Goal: Task Accomplishment & Management: Manage account settings

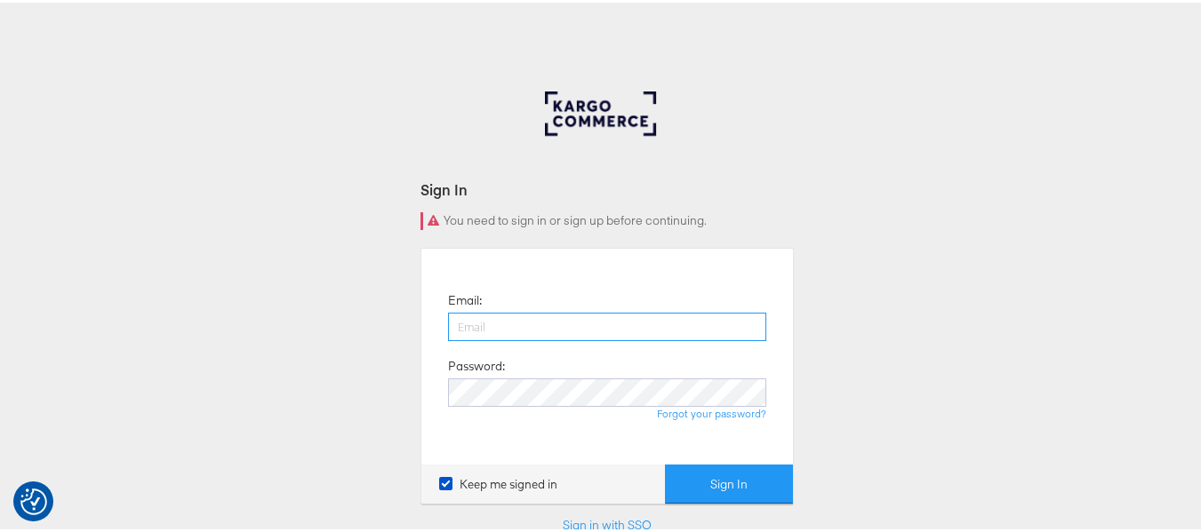
click at [618, 325] on input "email" at bounding box center [607, 324] width 318 height 28
type input "[PERSON_NAME][EMAIL_ADDRESS][DOMAIN_NAME]"
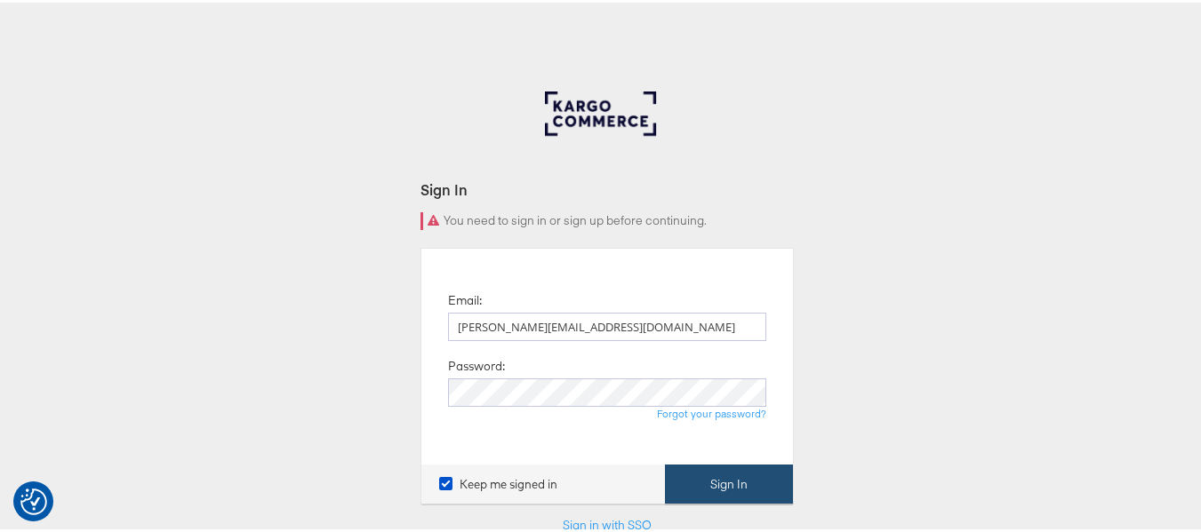
click at [770, 478] on button "Sign In" at bounding box center [729, 482] width 128 height 40
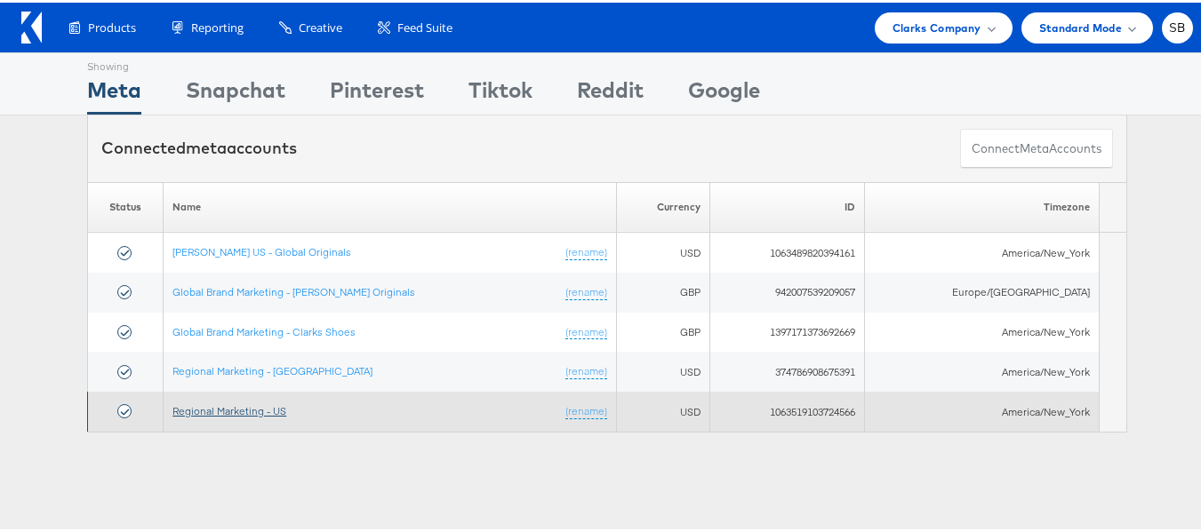
click at [266, 404] on link "Regional Marketing - US" at bounding box center [229, 408] width 114 height 13
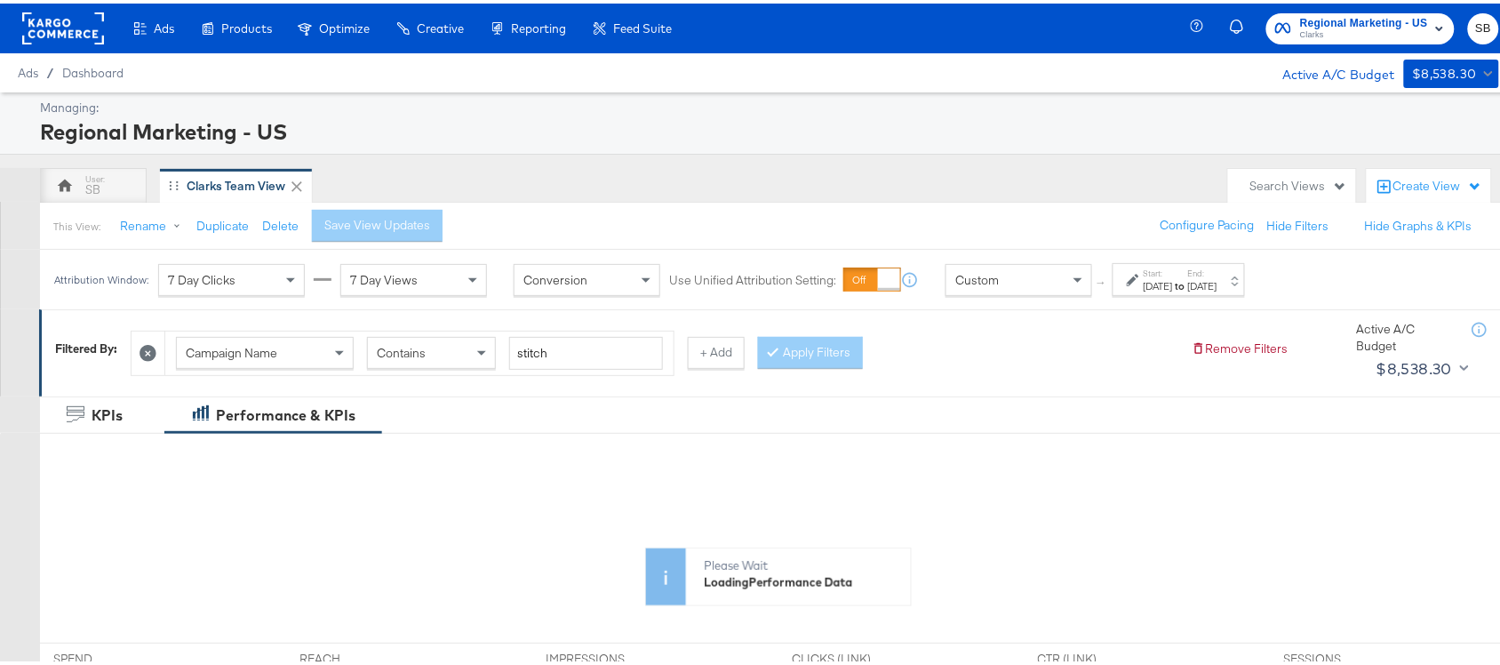
click at [1218, 283] on div "[DATE]" at bounding box center [1202, 283] width 29 height 14
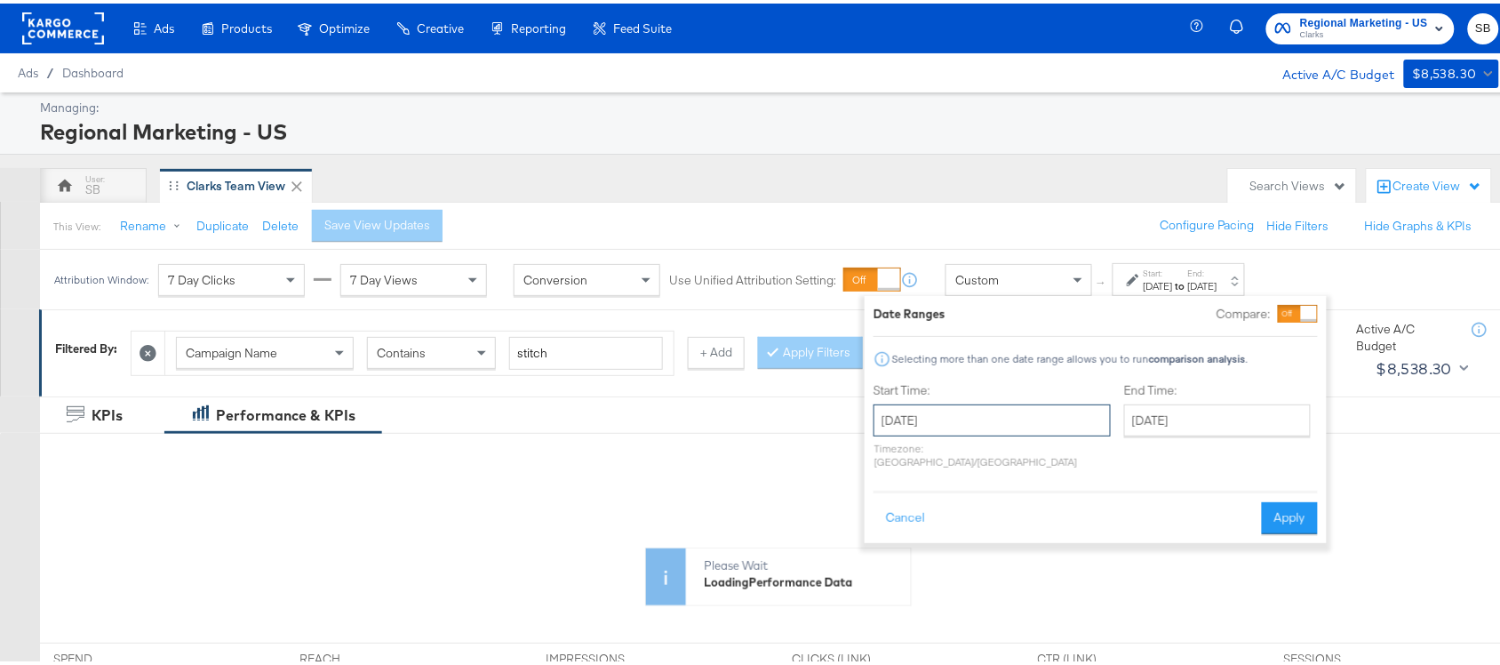
click at [1002, 432] on input "[DATE]" at bounding box center [992, 417] width 237 height 32
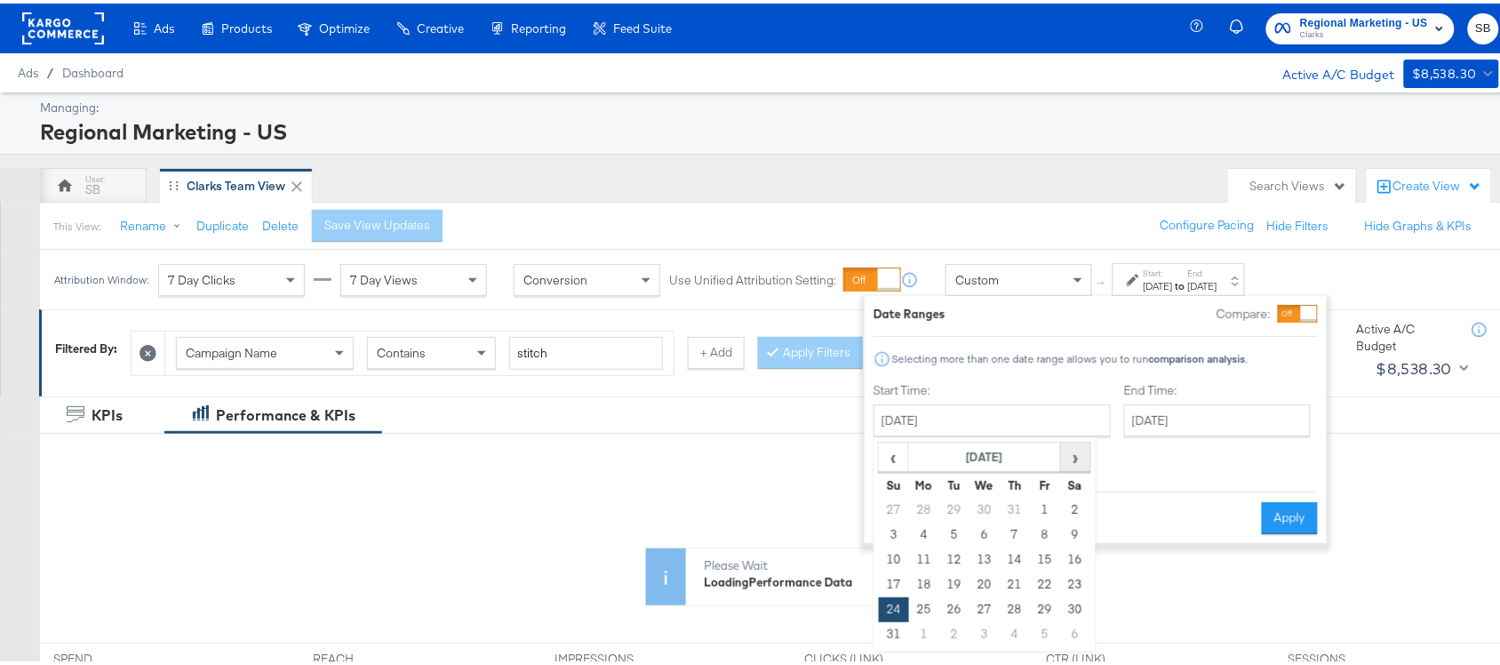
click at [1074, 453] on span "›" at bounding box center [1076, 453] width 28 height 27
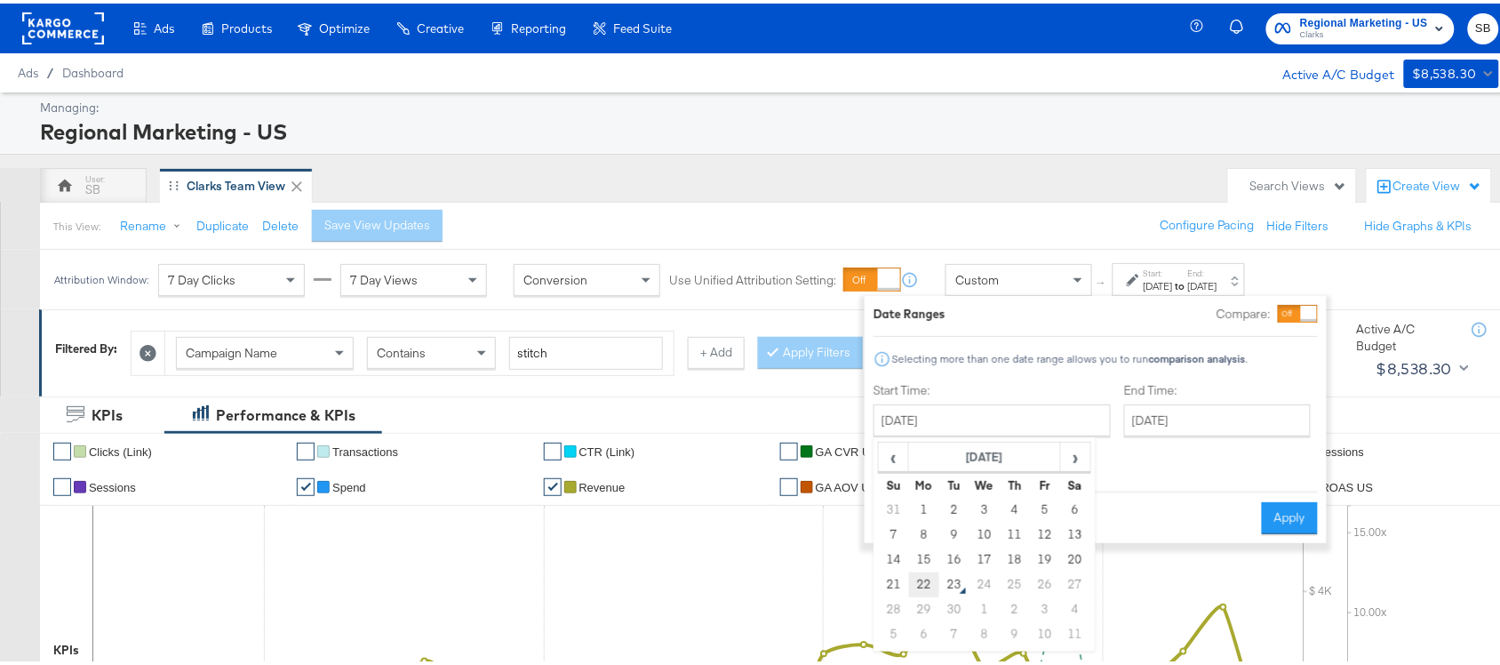
click at [923, 587] on td "22" at bounding box center [924, 581] width 30 height 25
type input "[DATE]"
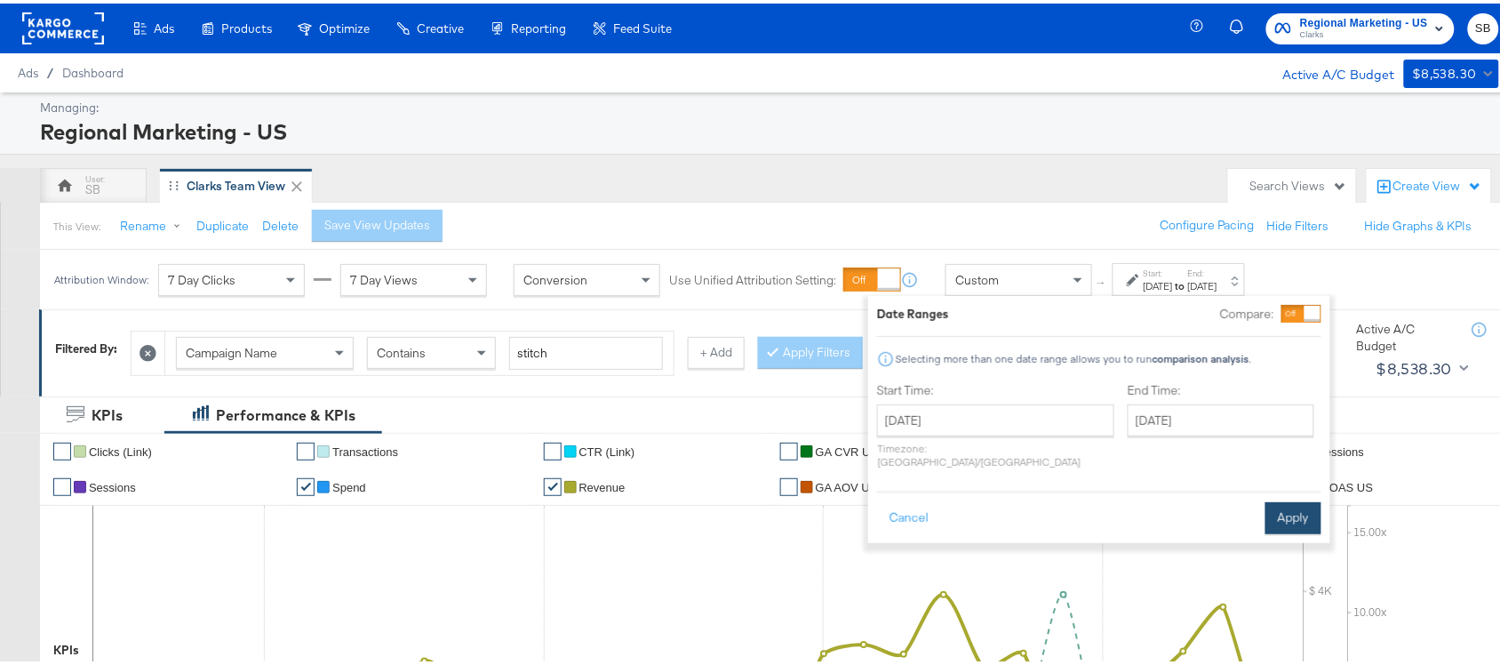
click at [1316, 499] on button "Apply" at bounding box center [1294, 515] width 56 height 32
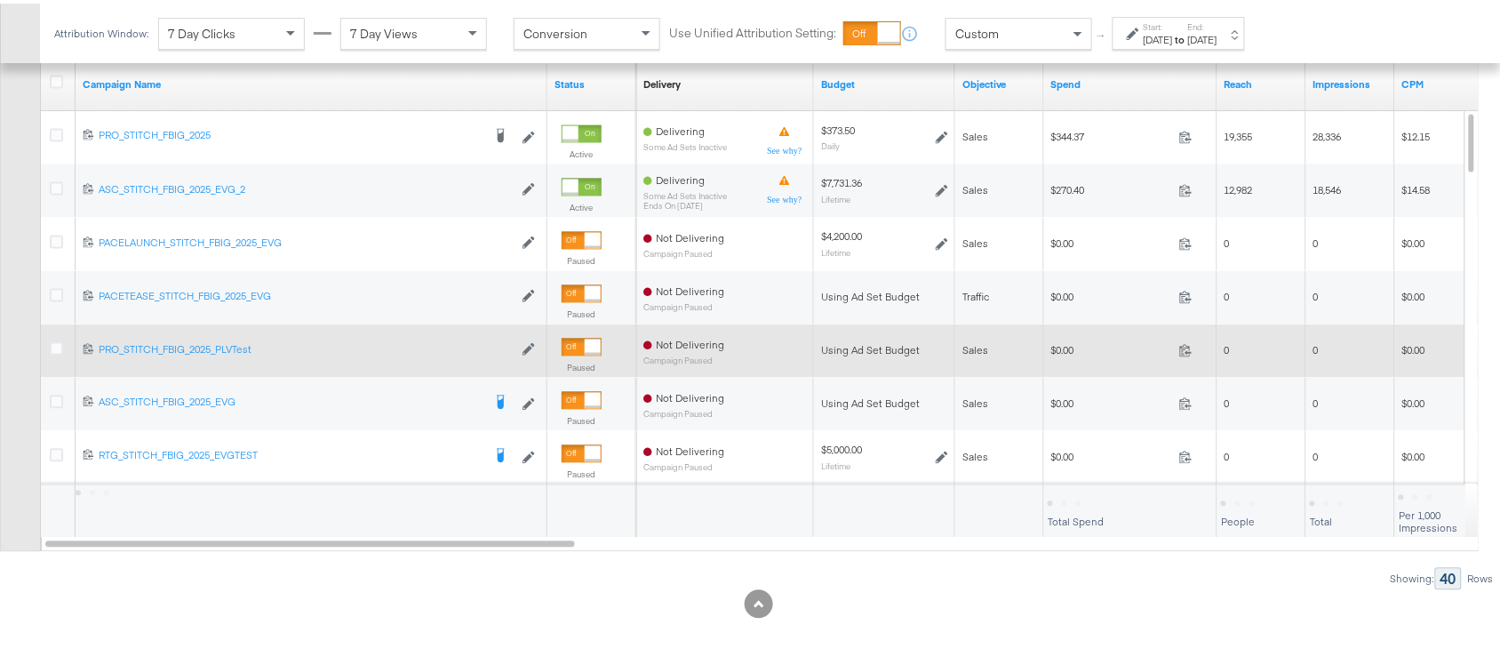
scroll to position [1043, 0]
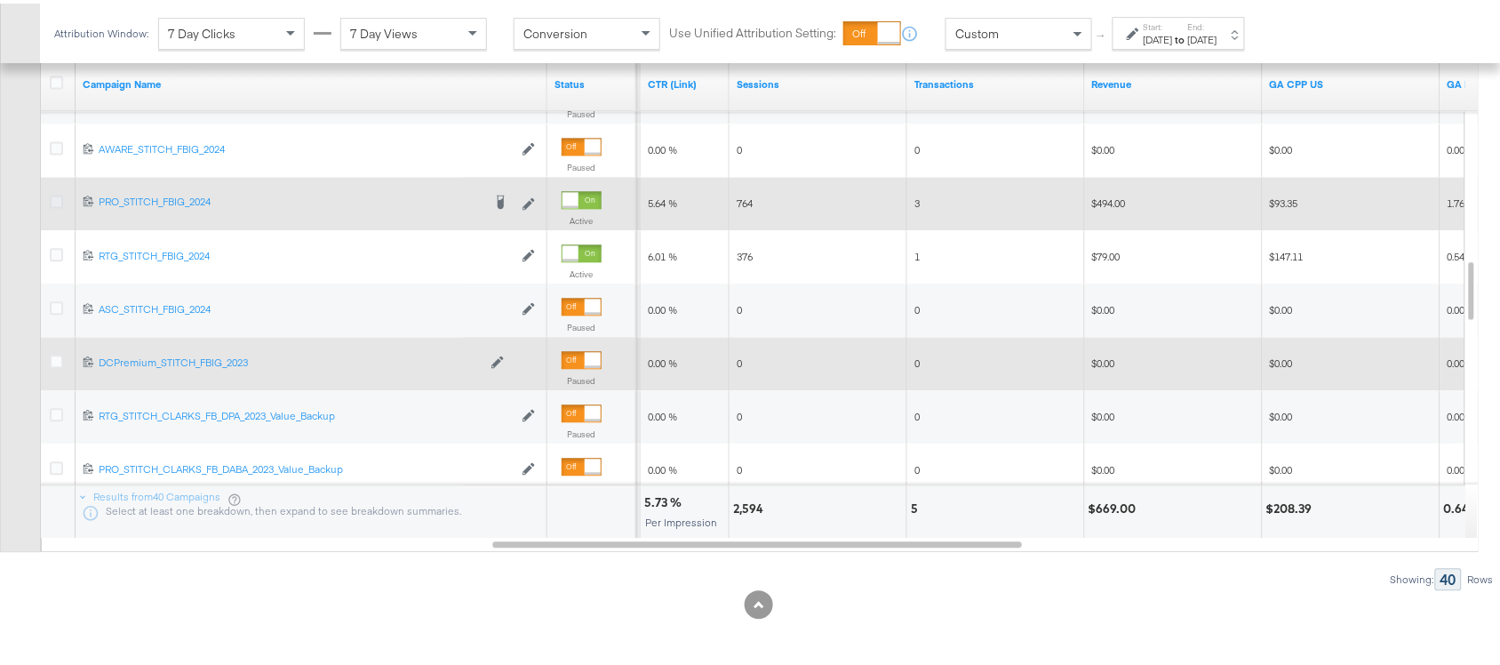
click at [52, 198] on icon at bounding box center [56, 197] width 13 height 13
click at [0, 0] on input "checkbox" at bounding box center [0, 0] width 0 height 0
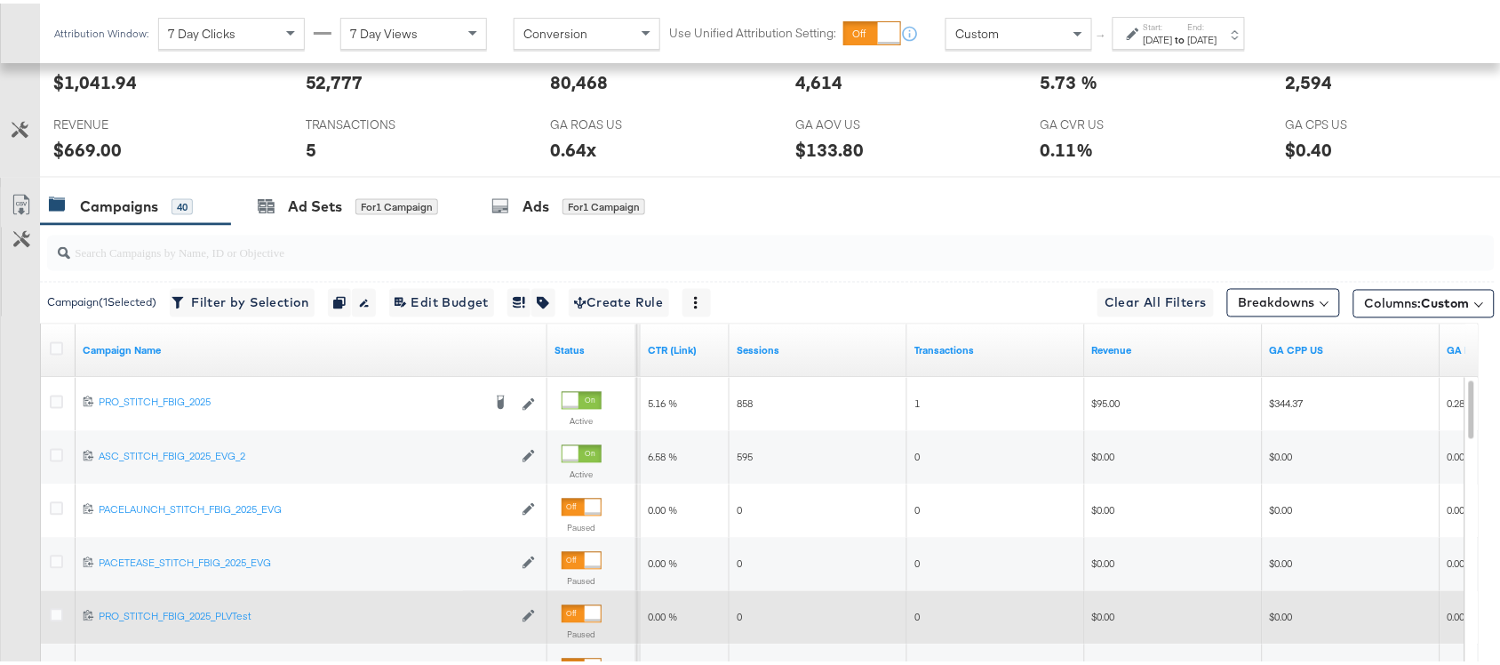
scroll to position [772, 0]
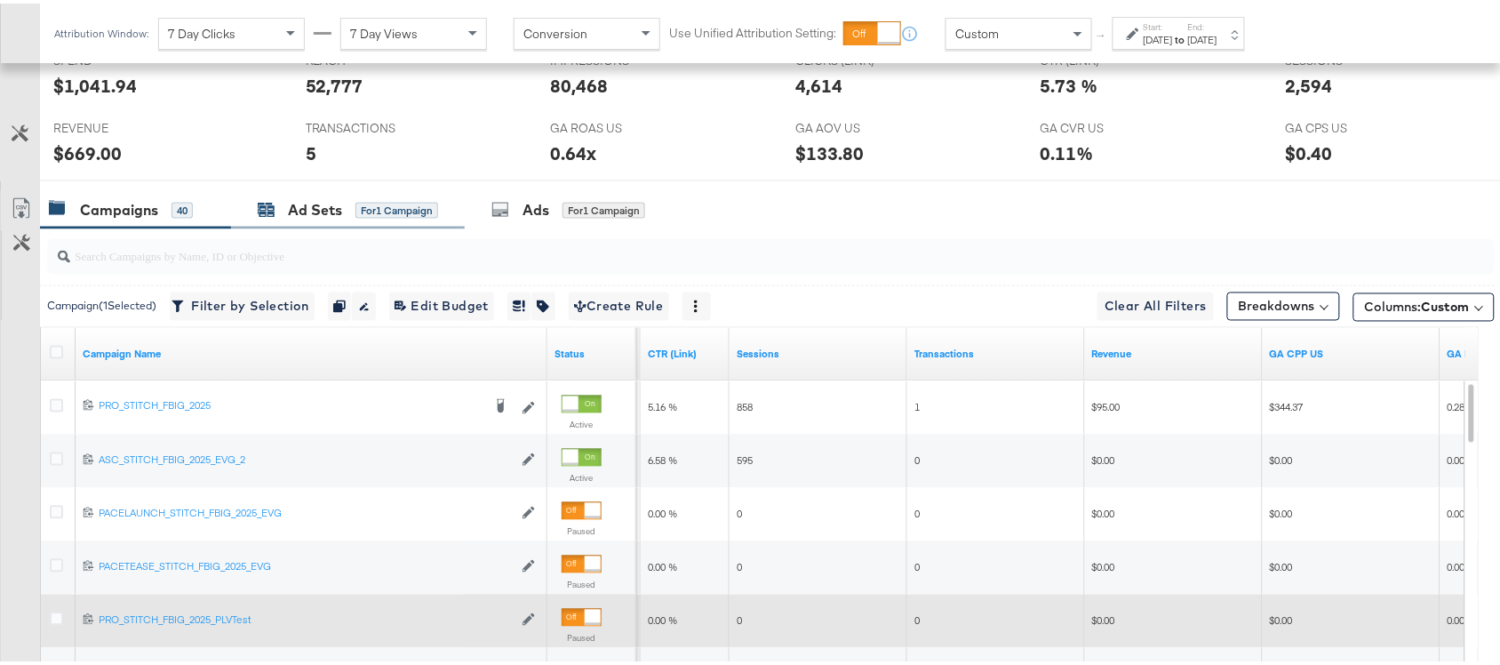
click at [281, 215] on div "Ad Sets for 1 Campaign" at bounding box center [348, 206] width 180 height 20
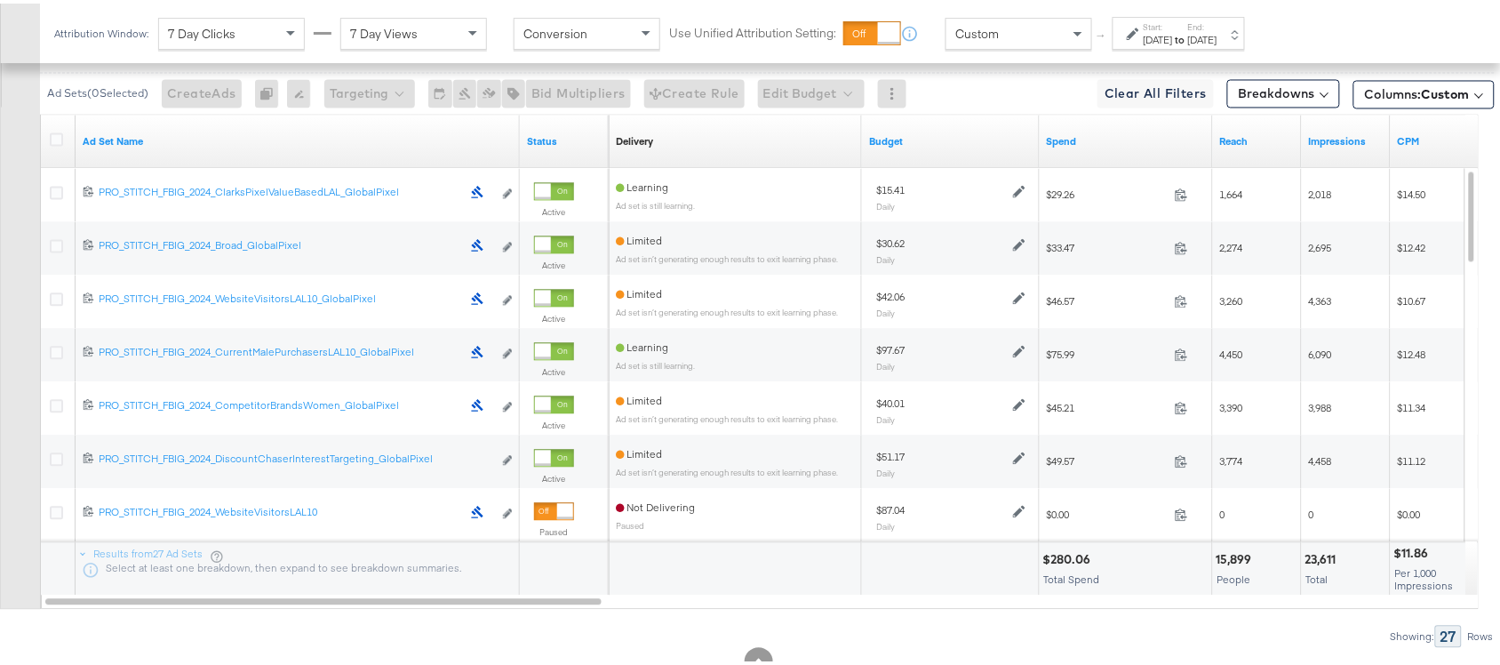
scroll to position [988, 0]
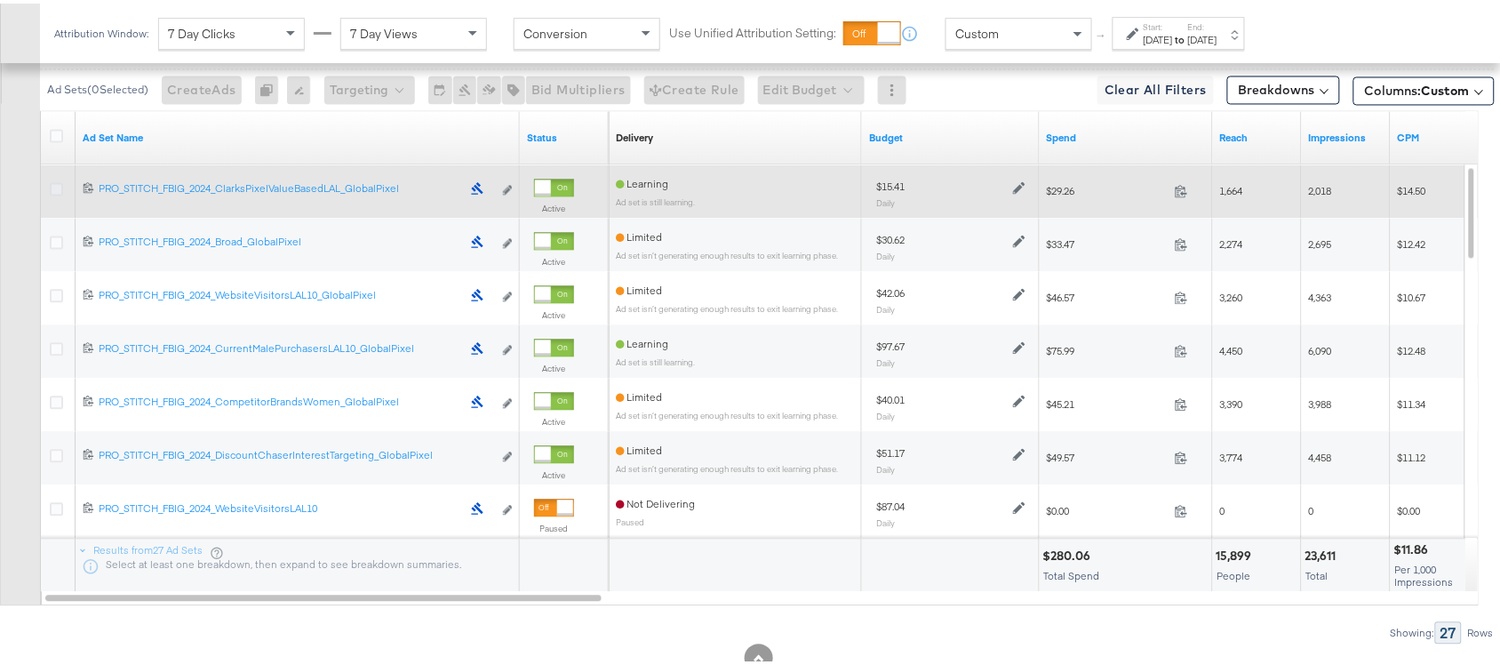
click at [55, 189] on icon at bounding box center [56, 186] width 13 height 13
click at [0, 0] on input "checkbox" at bounding box center [0, 0] width 0 height 0
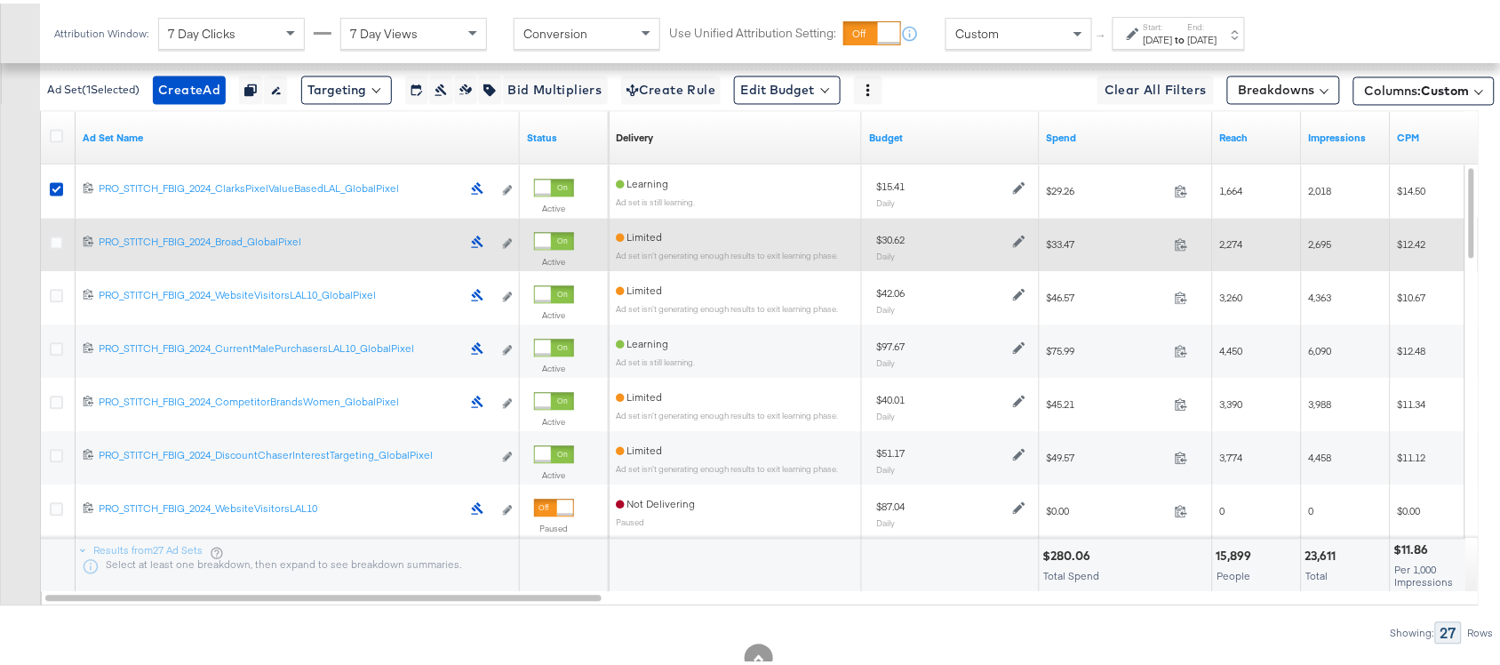
click at [53, 249] on div at bounding box center [59, 242] width 19 height 18
click at [54, 245] on icon at bounding box center [56, 239] width 13 height 13
click at [0, 0] on input "checkbox" at bounding box center [0, 0] width 0 height 0
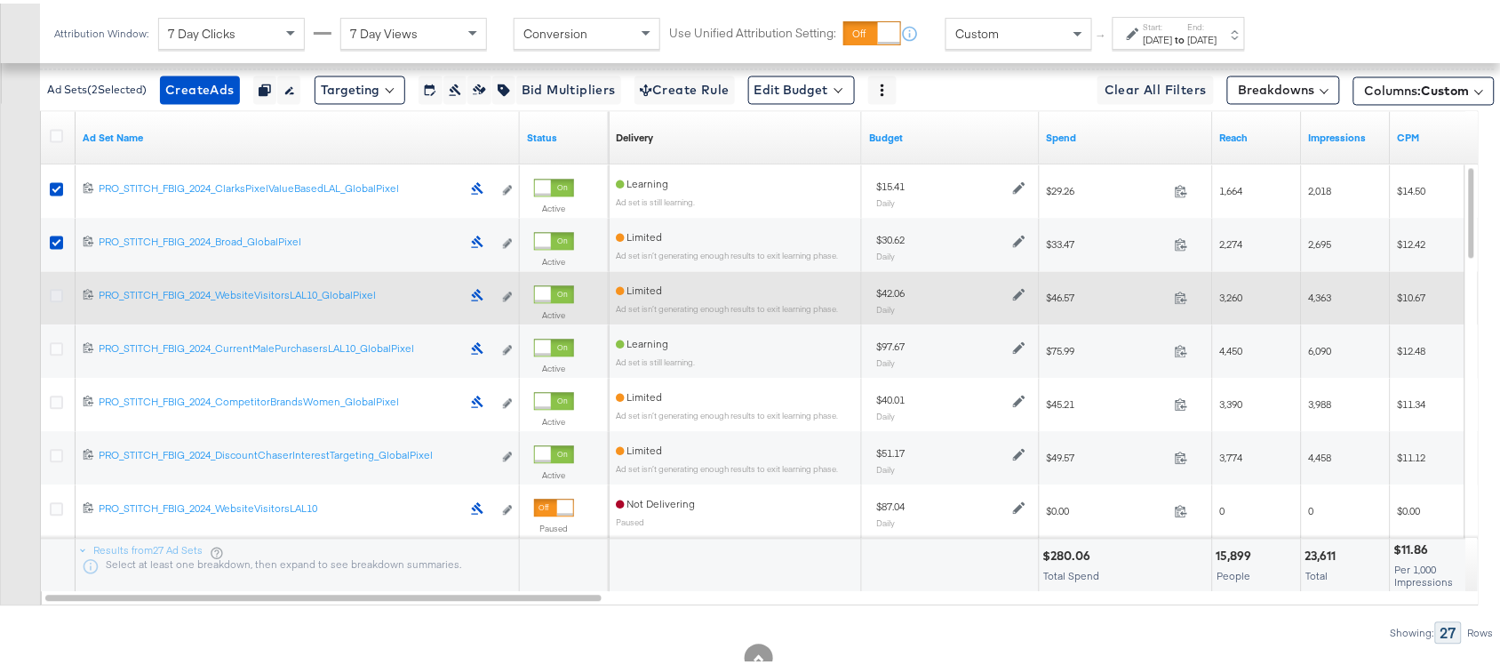
click at [59, 291] on icon at bounding box center [56, 292] width 13 height 13
click at [0, 0] on input "checkbox" at bounding box center [0, 0] width 0 height 0
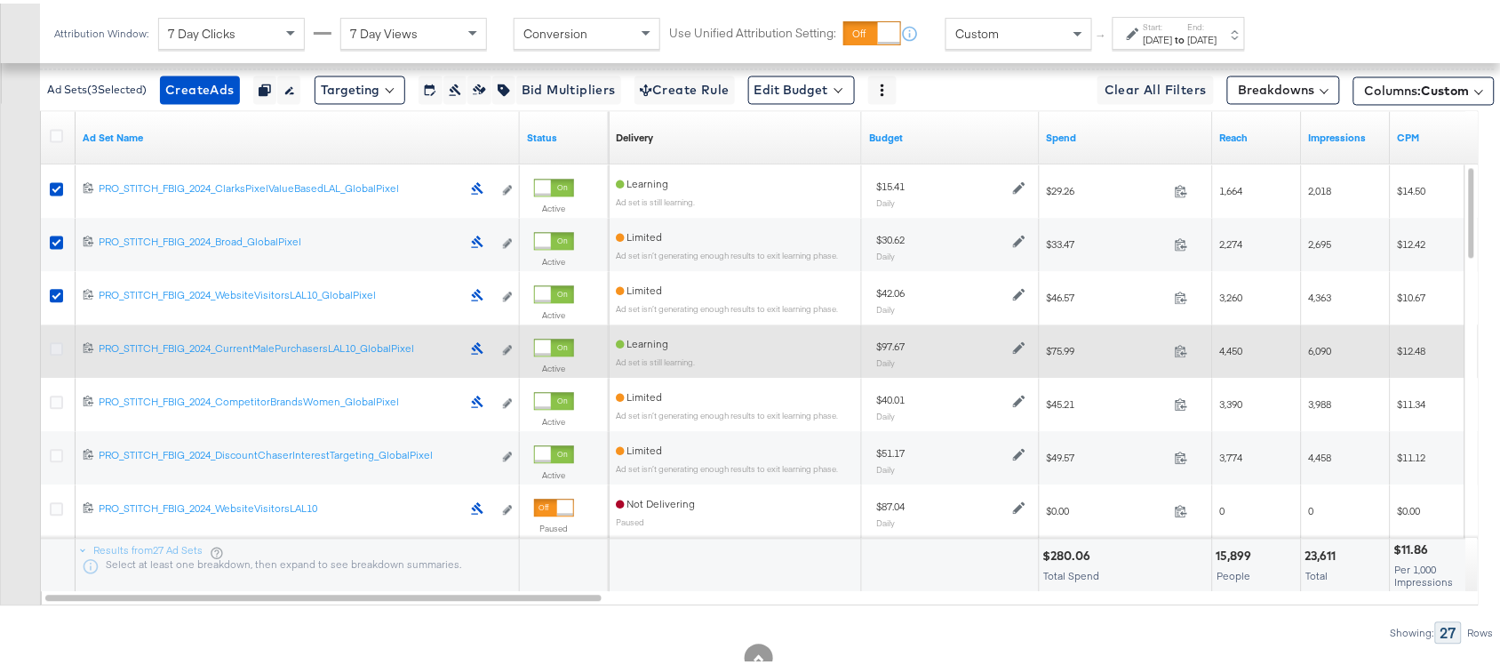
click at [59, 348] on icon at bounding box center [56, 346] width 13 height 13
click at [0, 0] on input "checkbox" at bounding box center [0, 0] width 0 height 0
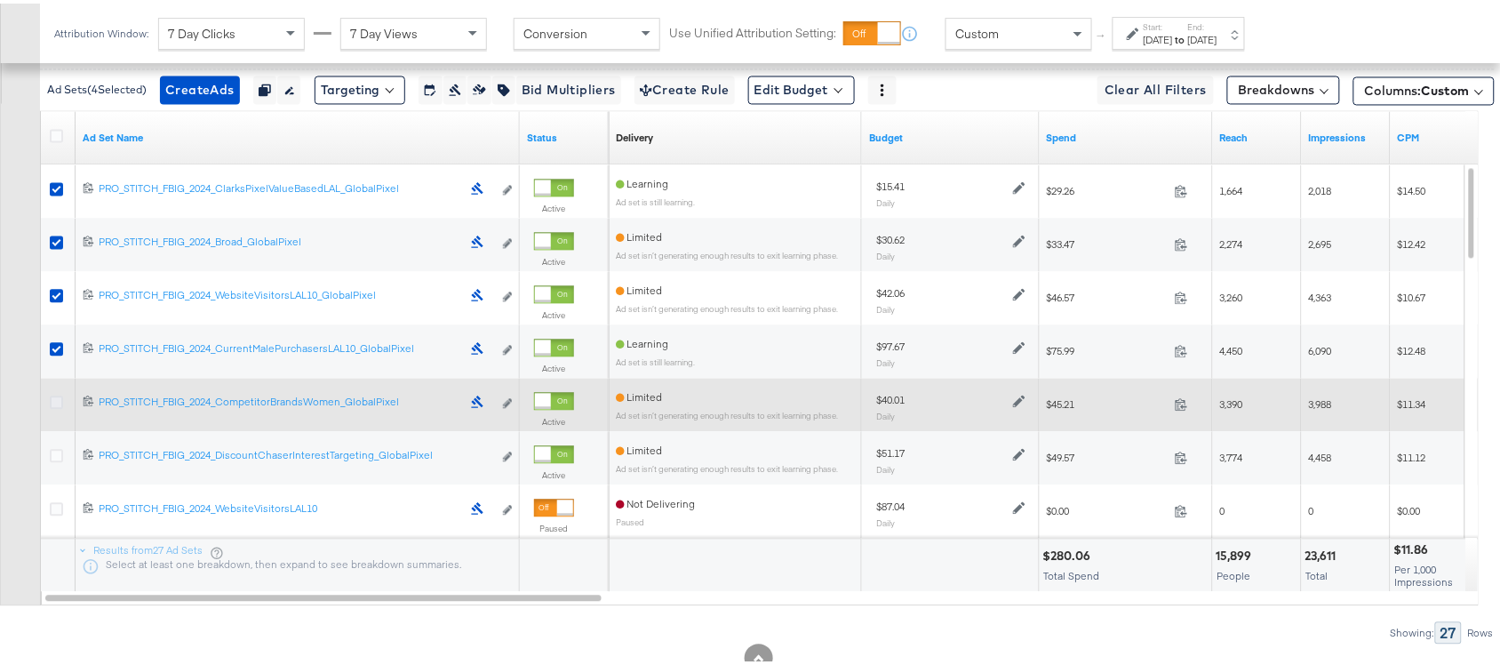
click at [59, 397] on icon at bounding box center [56, 399] width 13 height 13
click at [0, 0] on input "checkbox" at bounding box center [0, 0] width 0 height 0
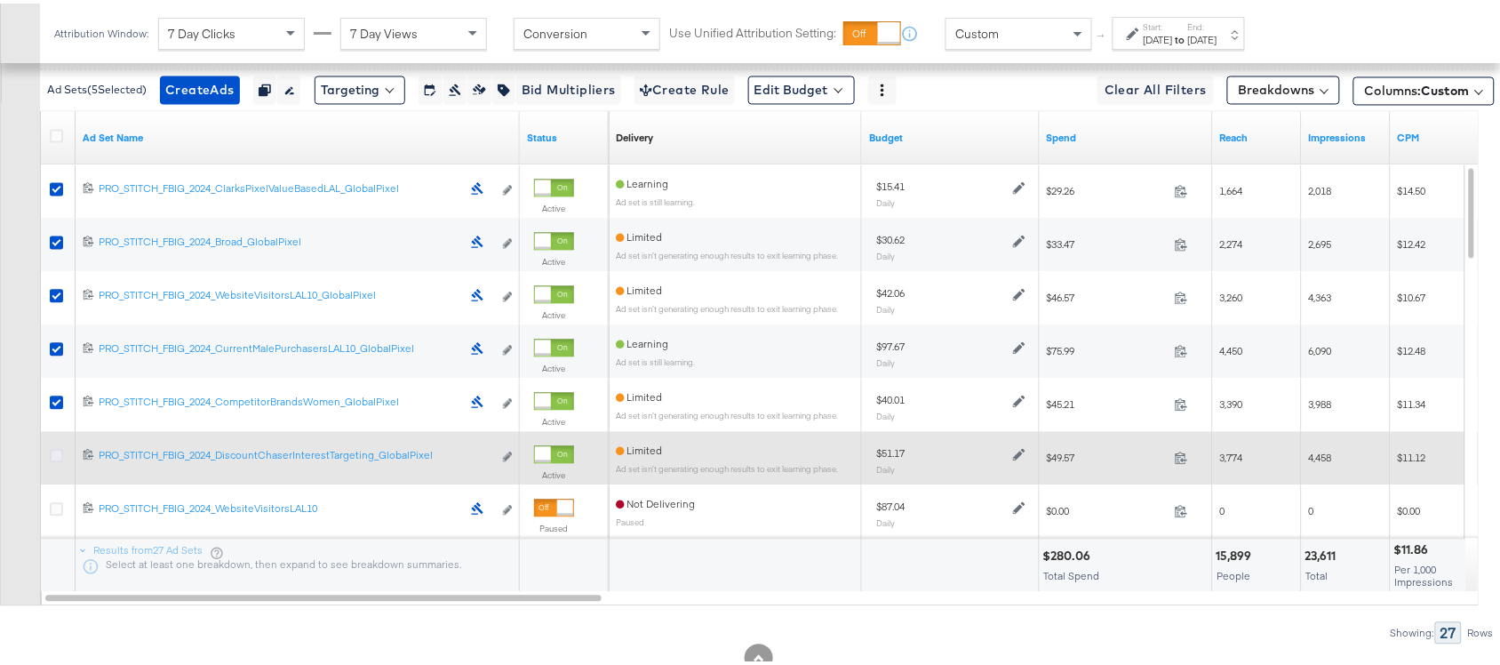
click at [54, 459] on icon at bounding box center [56, 452] width 13 height 13
click at [0, 0] on input "checkbox" at bounding box center [0, 0] width 0 height 0
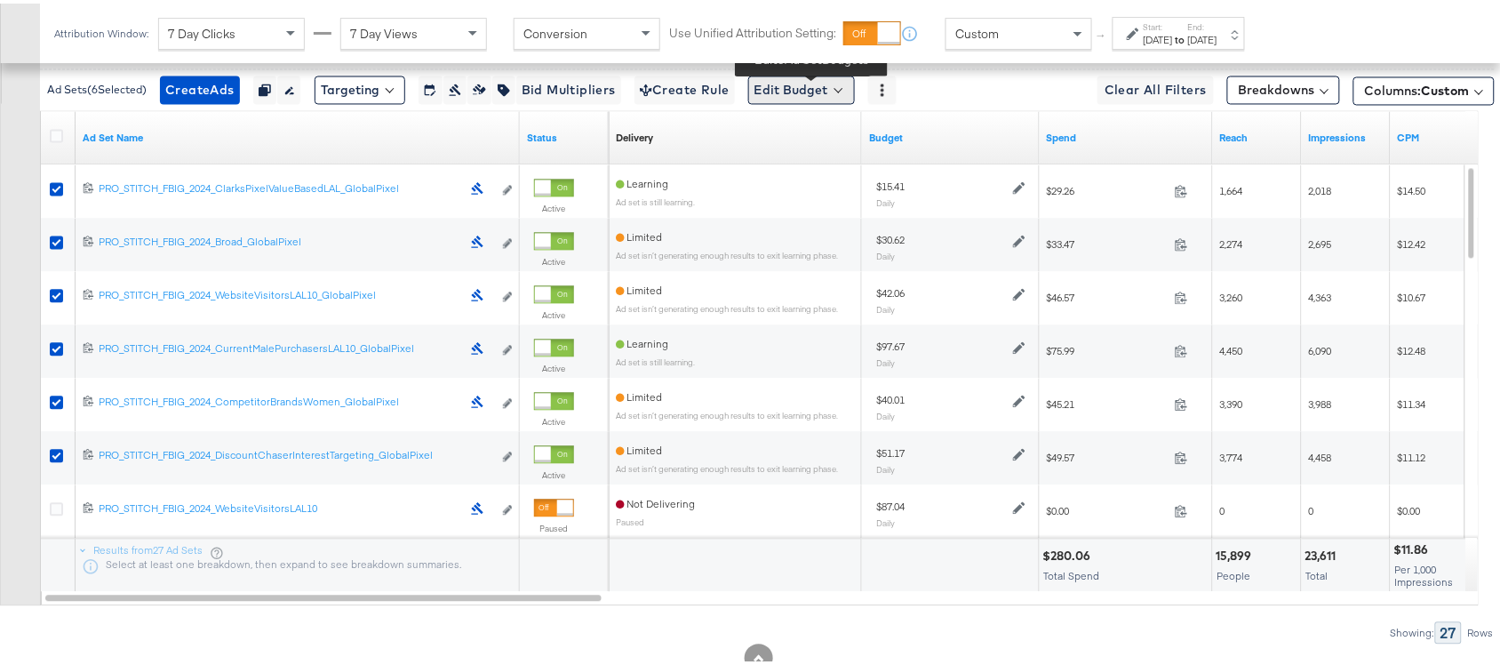
click at [785, 84] on button "Edit Budget" at bounding box center [801, 87] width 107 height 28
click at [858, 126] on span "Edit Ad Set Budget" at bounding box center [806, 133] width 101 height 23
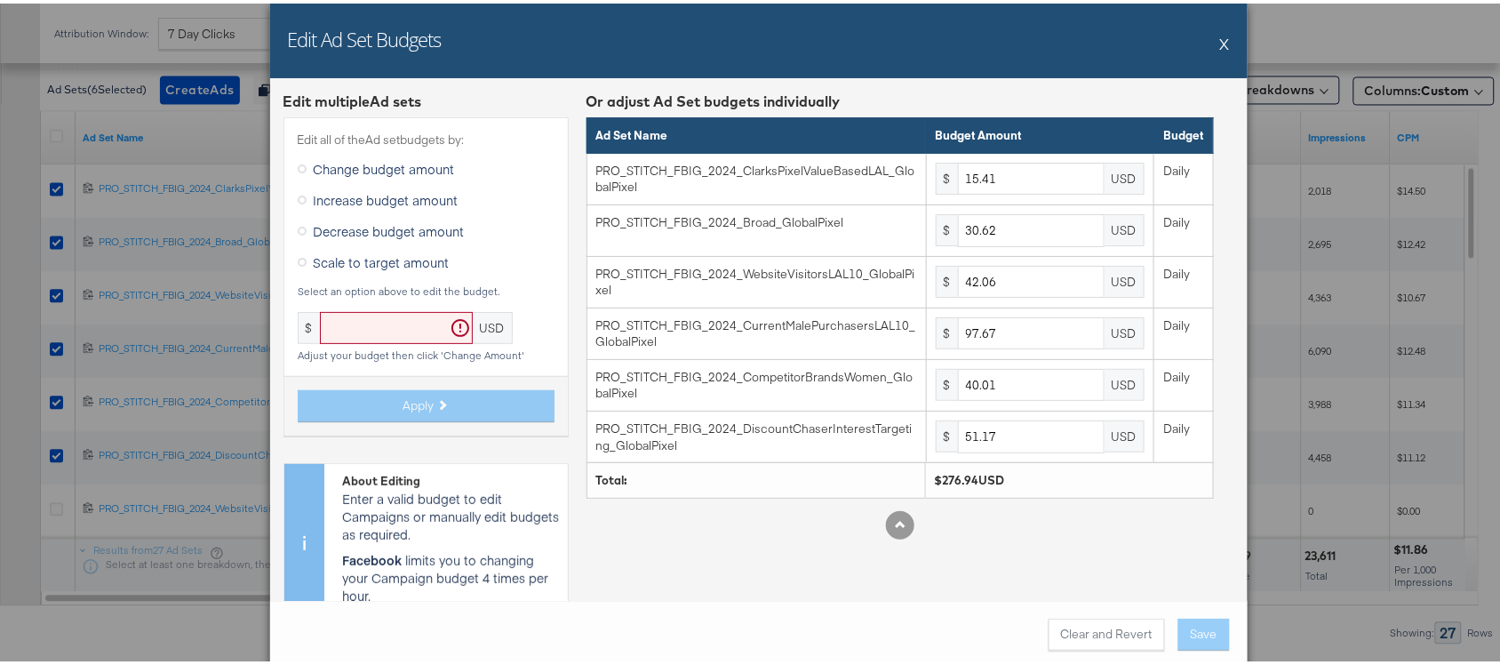
click at [410, 260] on span "Scale to target amount" at bounding box center [382, 259] width 136 height 18
click at [0, 0] on input "Scale to target amount" at bounding box center [0, 0] width 0 height 0
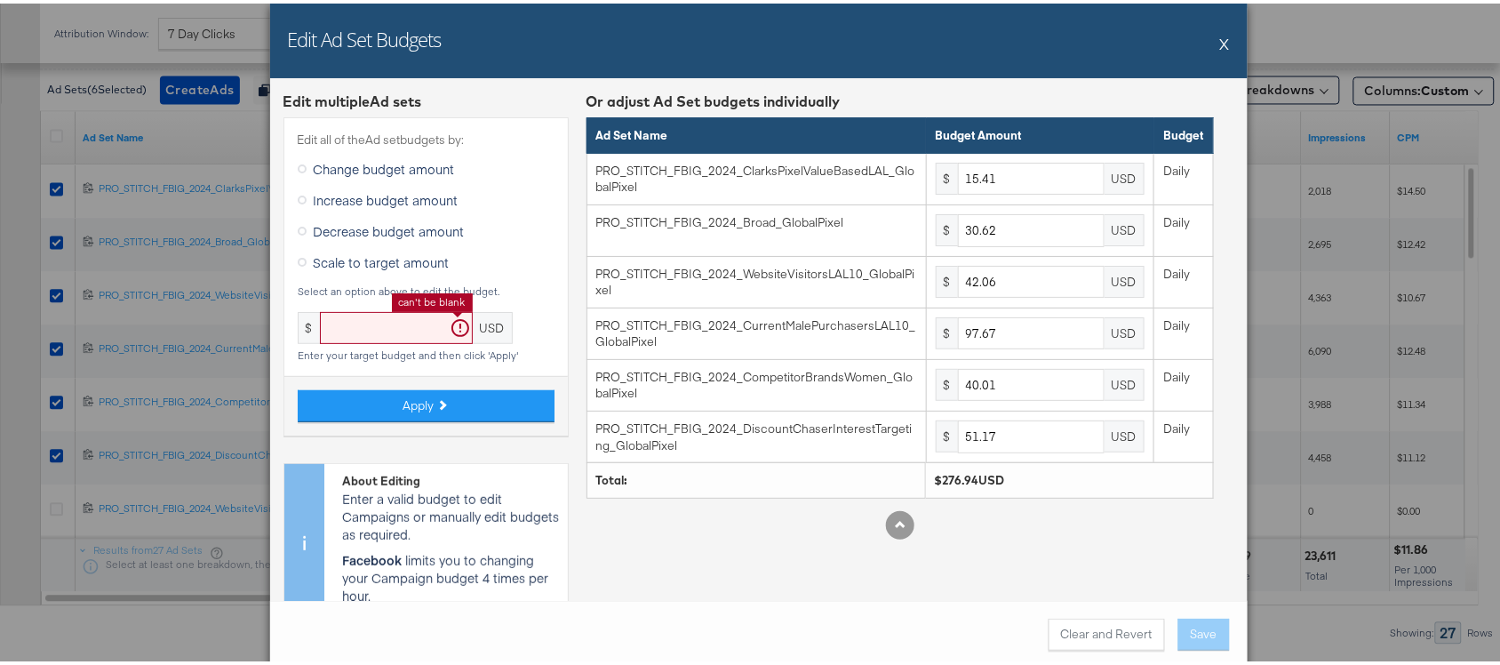
click at [357, 324] on input "text" at bounding box center [396, 324] width 153 height 33
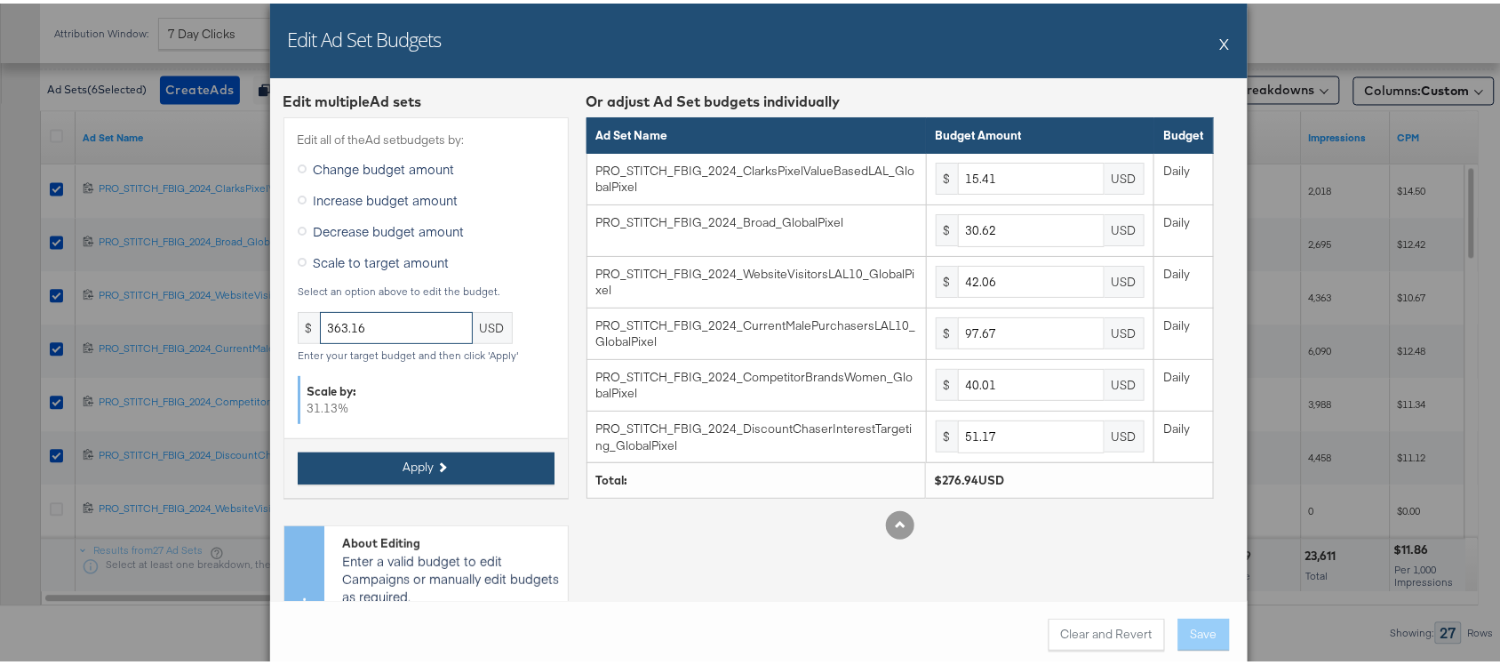
type input "363.16"
click at [404, 459] on span "Apply" at bounding box center [419, 463] width 31 height 17
type input "20.2"
type input "40.15"
type input "55.15"
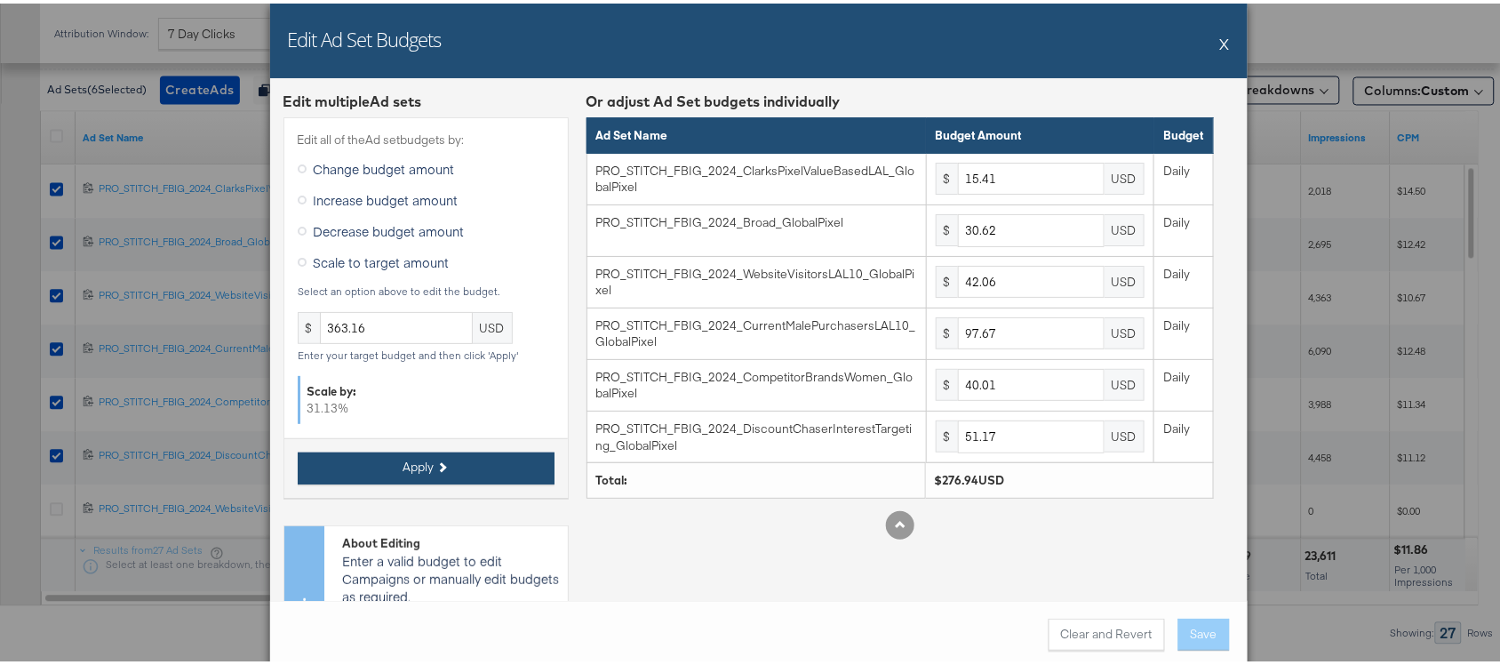
type input "128.07"
type input "52.46"
type input "67.1"
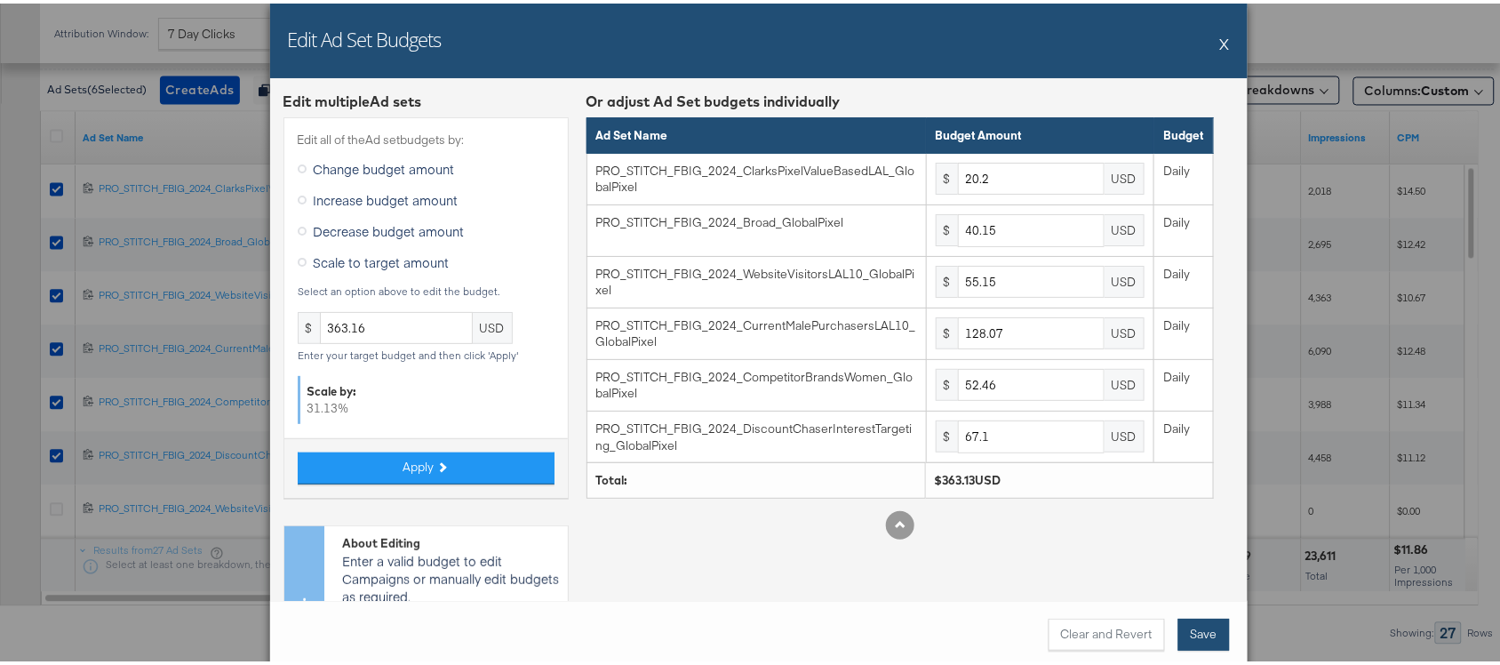
click at [1194, 631] on button "Save" at bounding box center [1205, 631] width 52 height 32
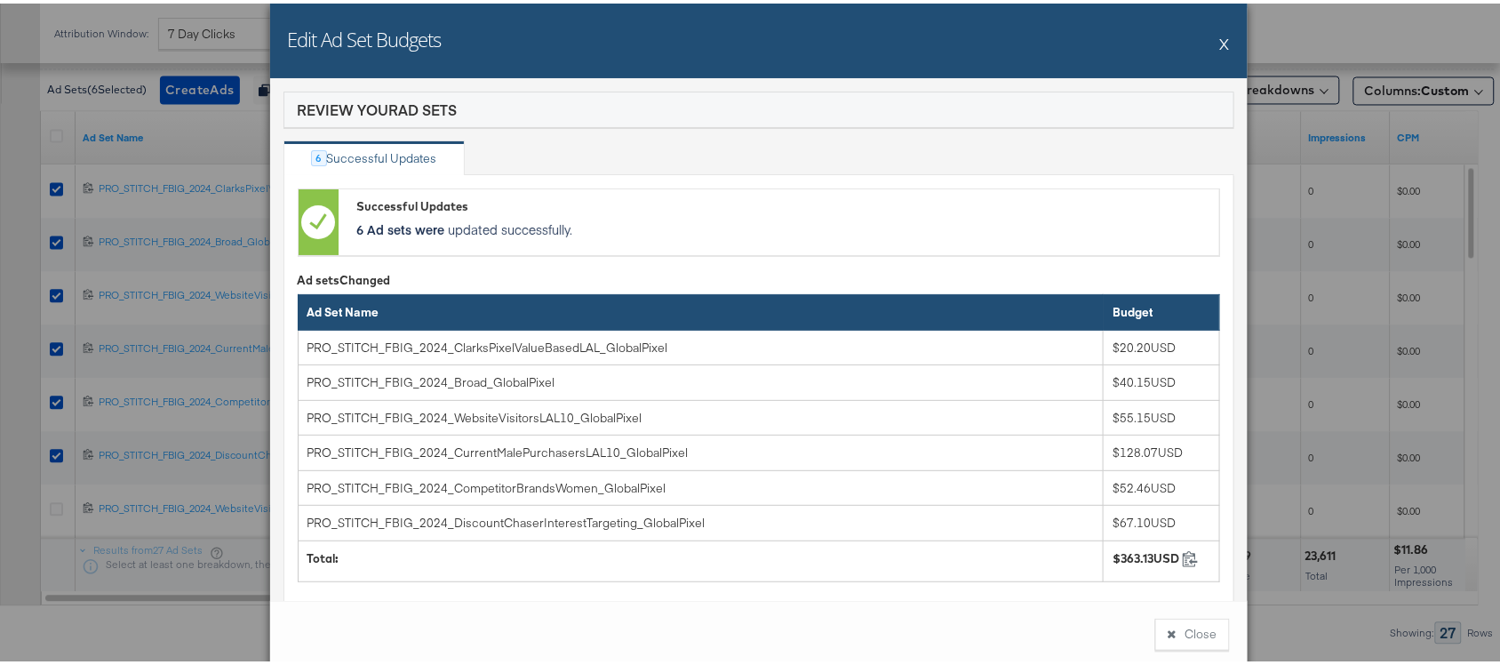
click at [1194, 631] on button "Close" at bounding box center [1193, 631] width 75 height 32
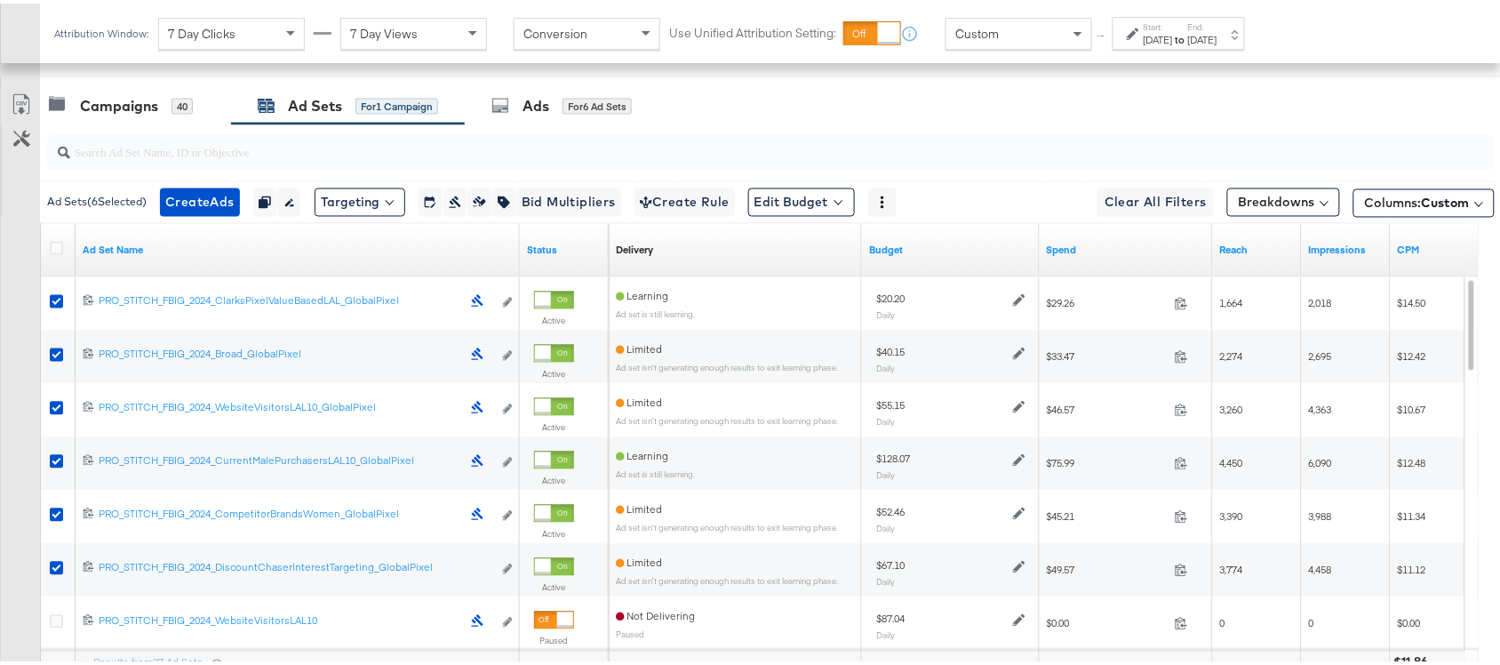
scroll to position [874, 0]
click at [108, 117] on div "Campaigns 40" at bounding box center [135, 104] width 191 height 38
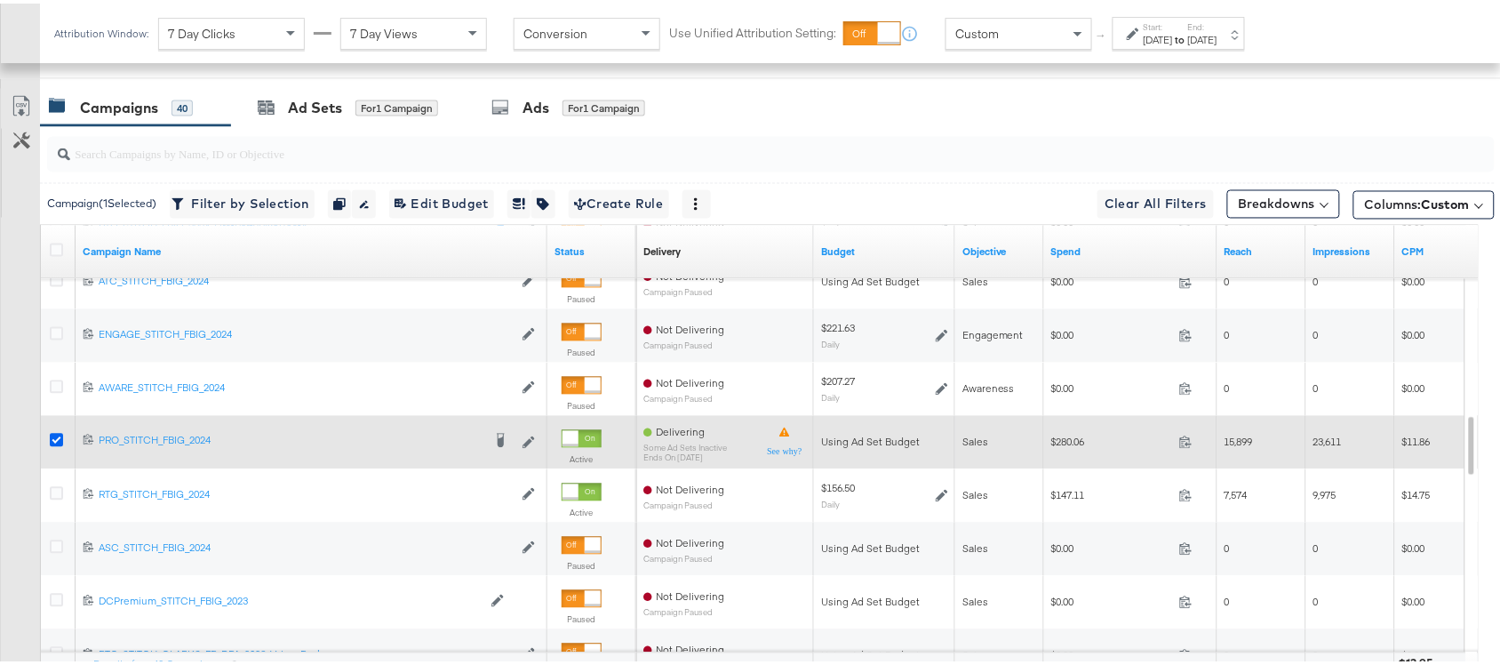
click at [55, 436] on icon at bounding box center [56, 436] width 13 height 13
click at [0, 0] on input "checkbox" at bounding box center [0, 0] width 0 height 0
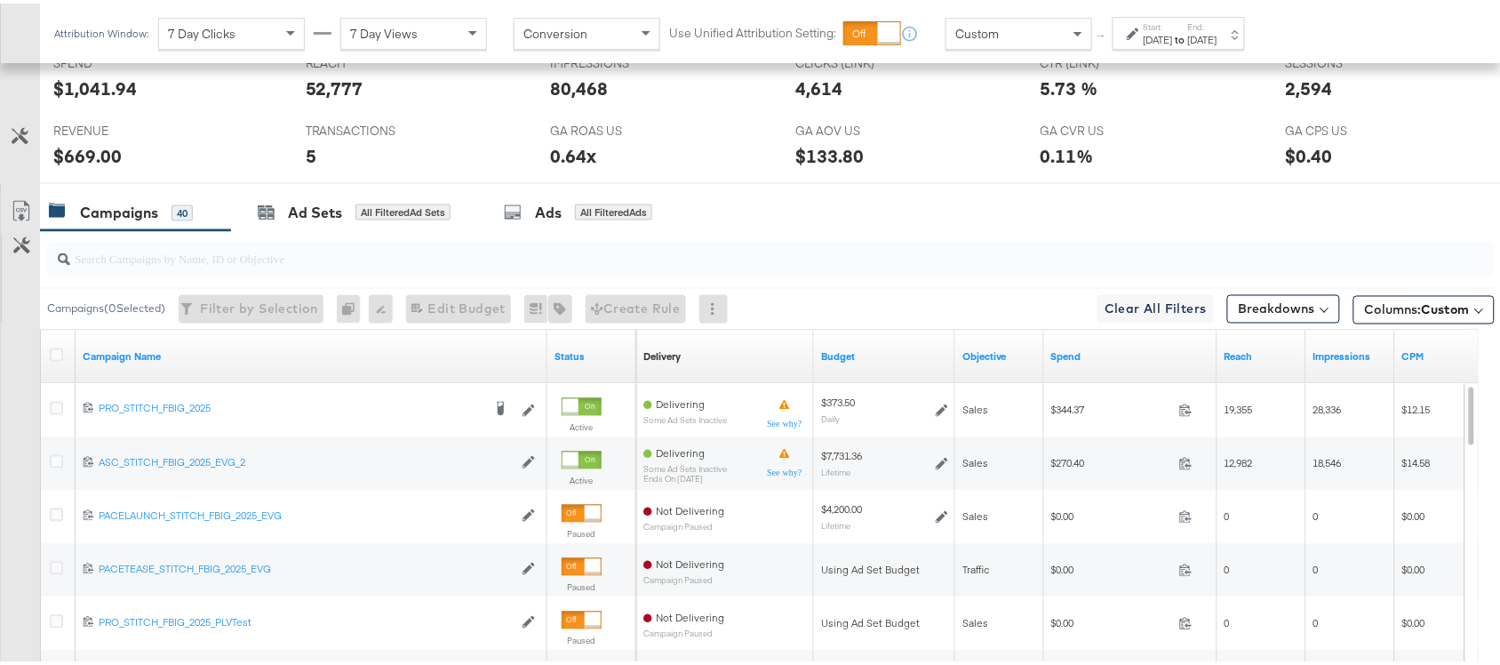
scroll to position [770, 0]
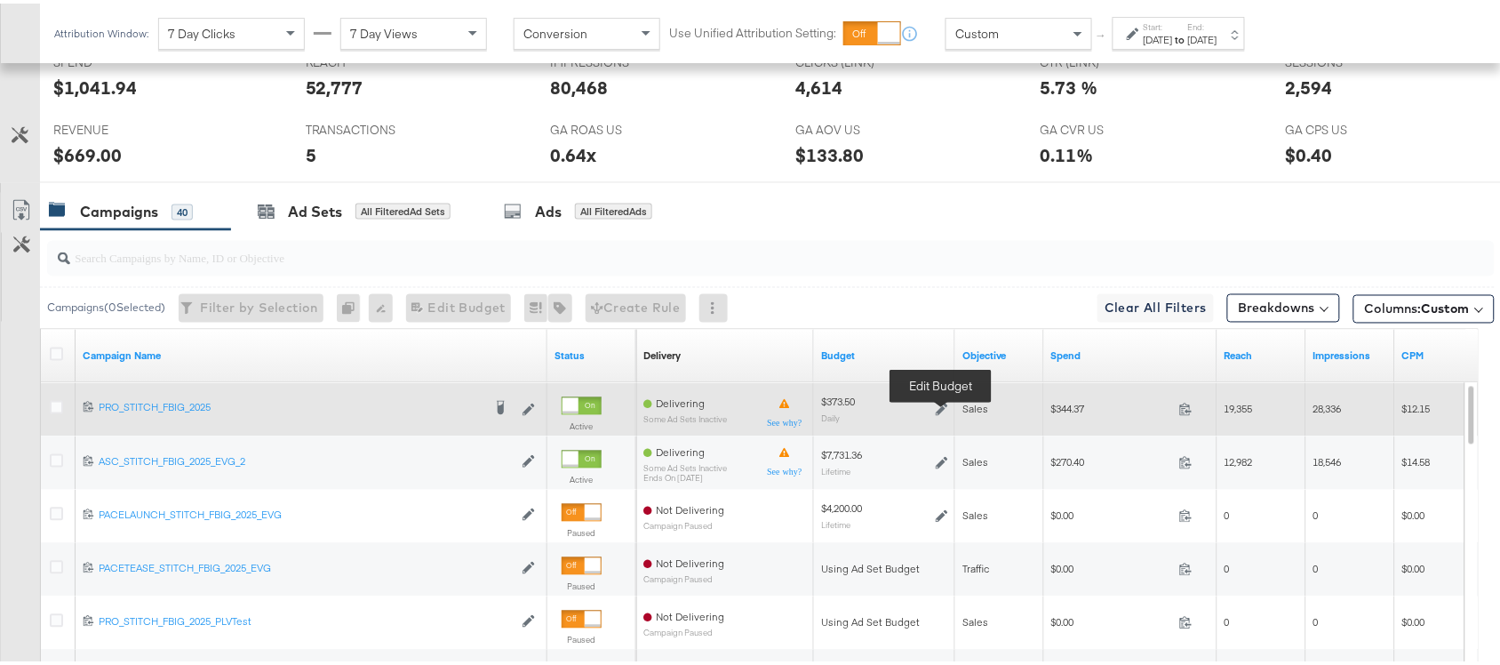
click at [940, 406] on icon at bounding box center [942, 406] width 12 height 12
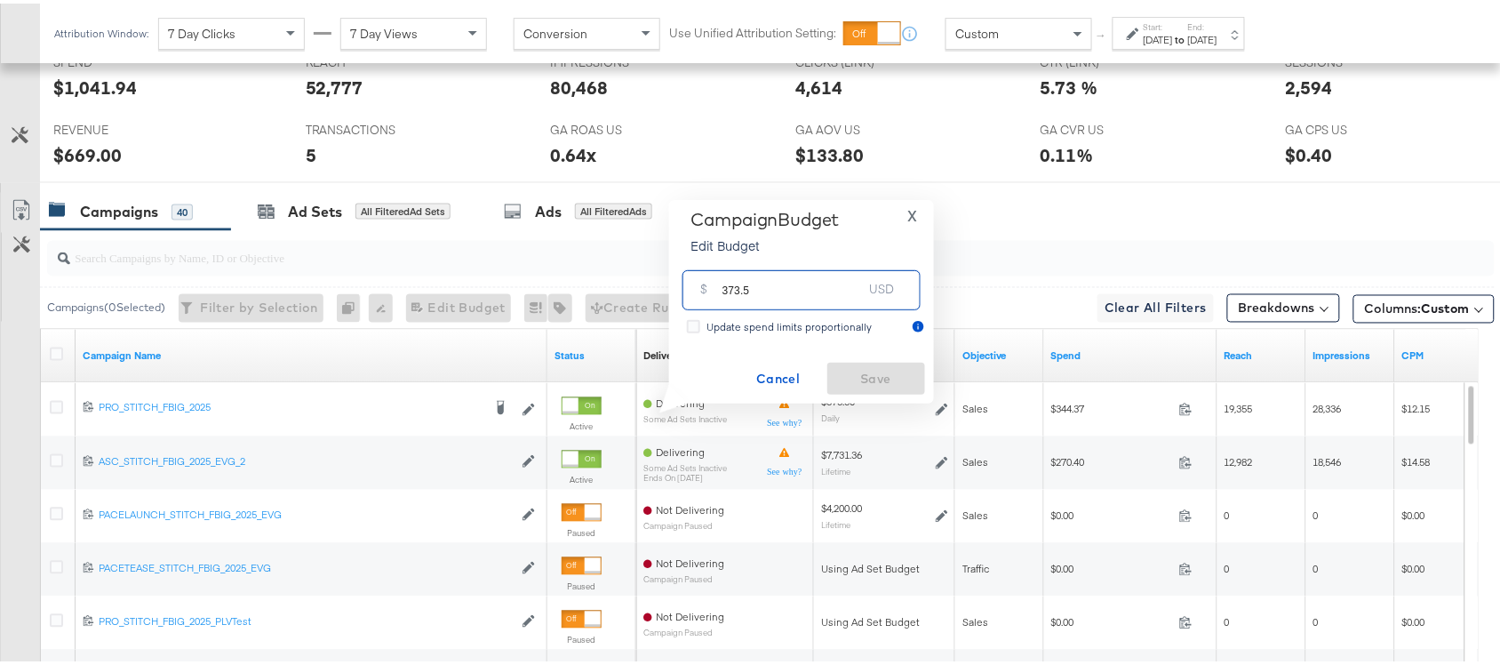
click at [757, 292] on input "373.5" at bounding box center [793, 279] width 140 height 38
paste input "$319.24"
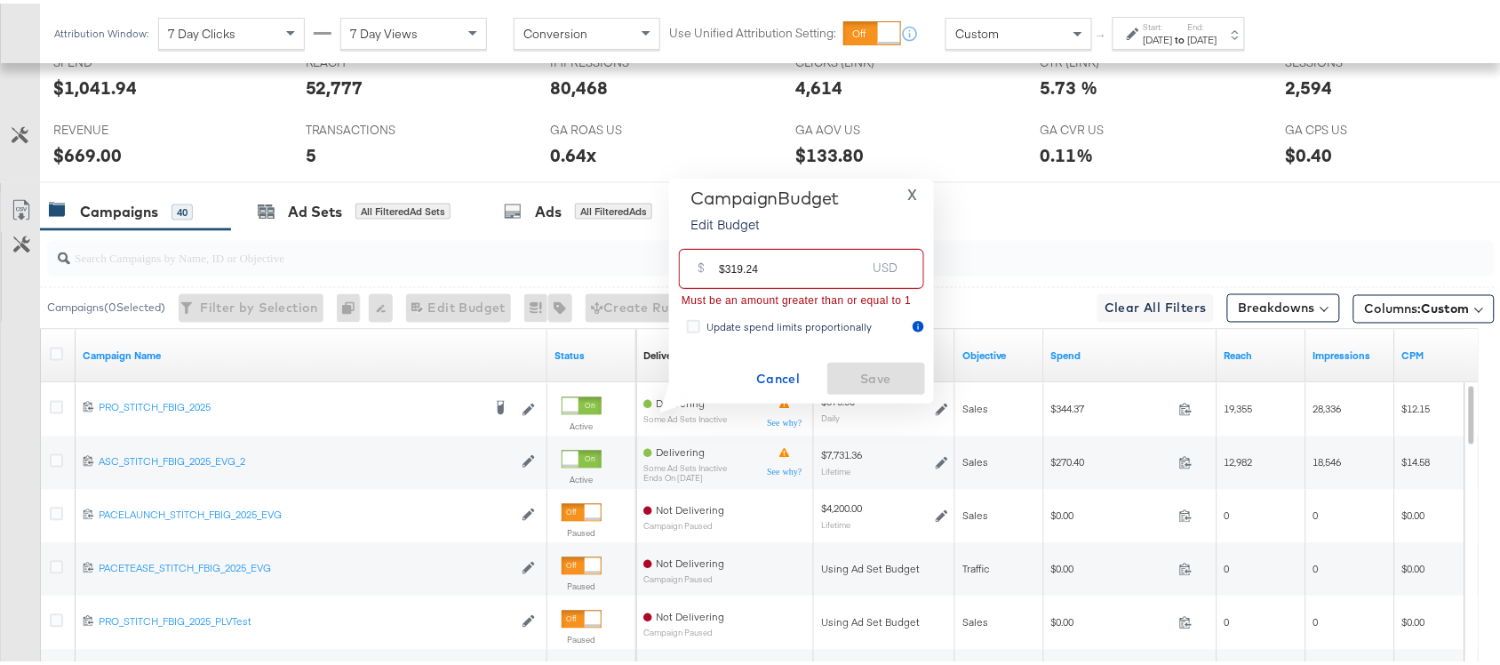
click at [726, 265] on input "$319.24" at bounding box center [792, 258] width 147 height 38
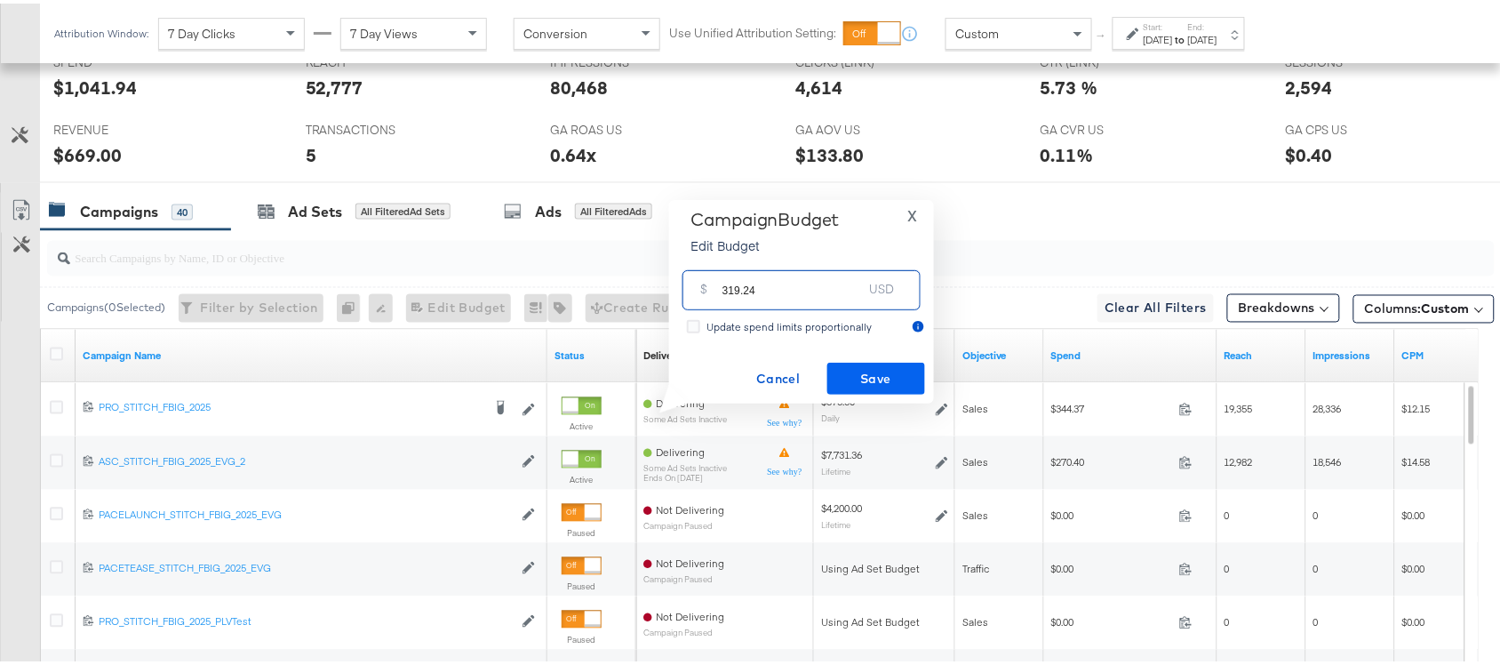
type input "319.24"
click at [872, 379] on span "Save" at bounding box center [877, 375] width 84 height 22
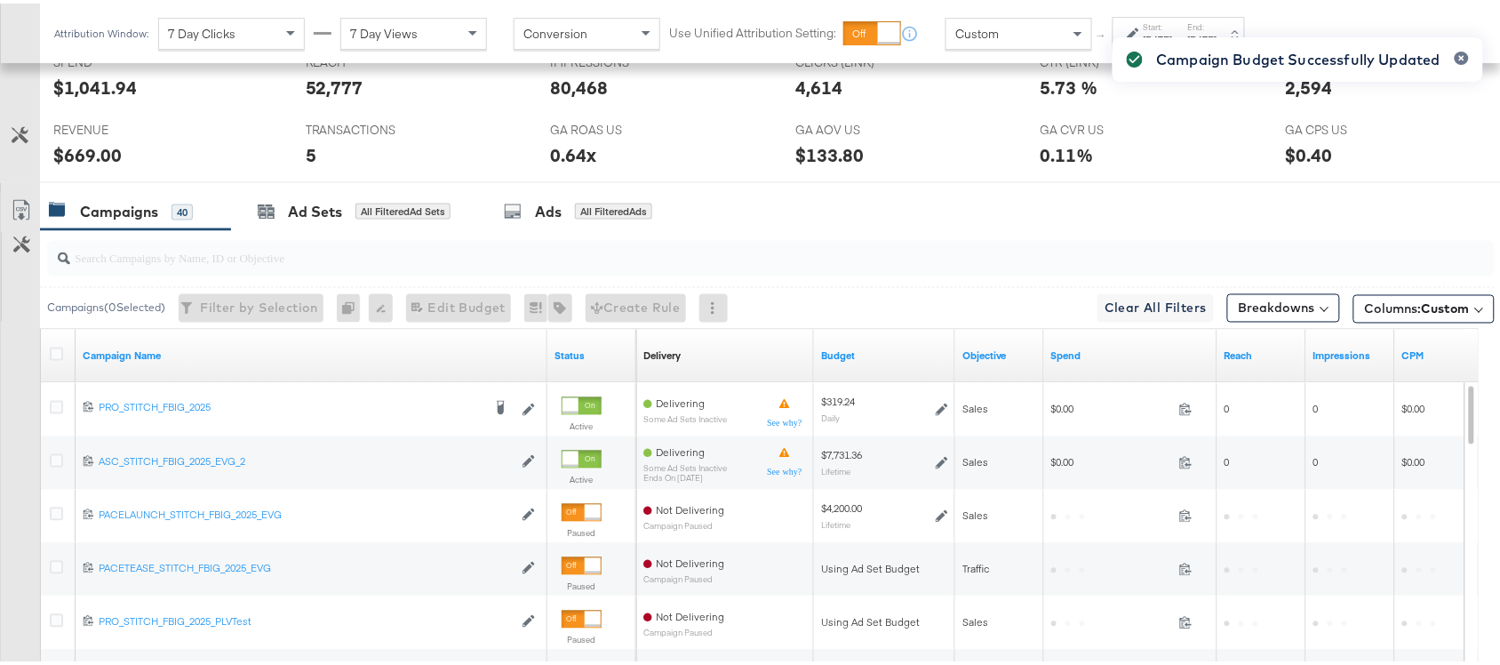
click at [1018, 224] on div "Campaigns 40 Ad Sets All Filtered Ad Sets Ads All Filtered Ads" at bounding box center [778, 208] width 1477 height 38
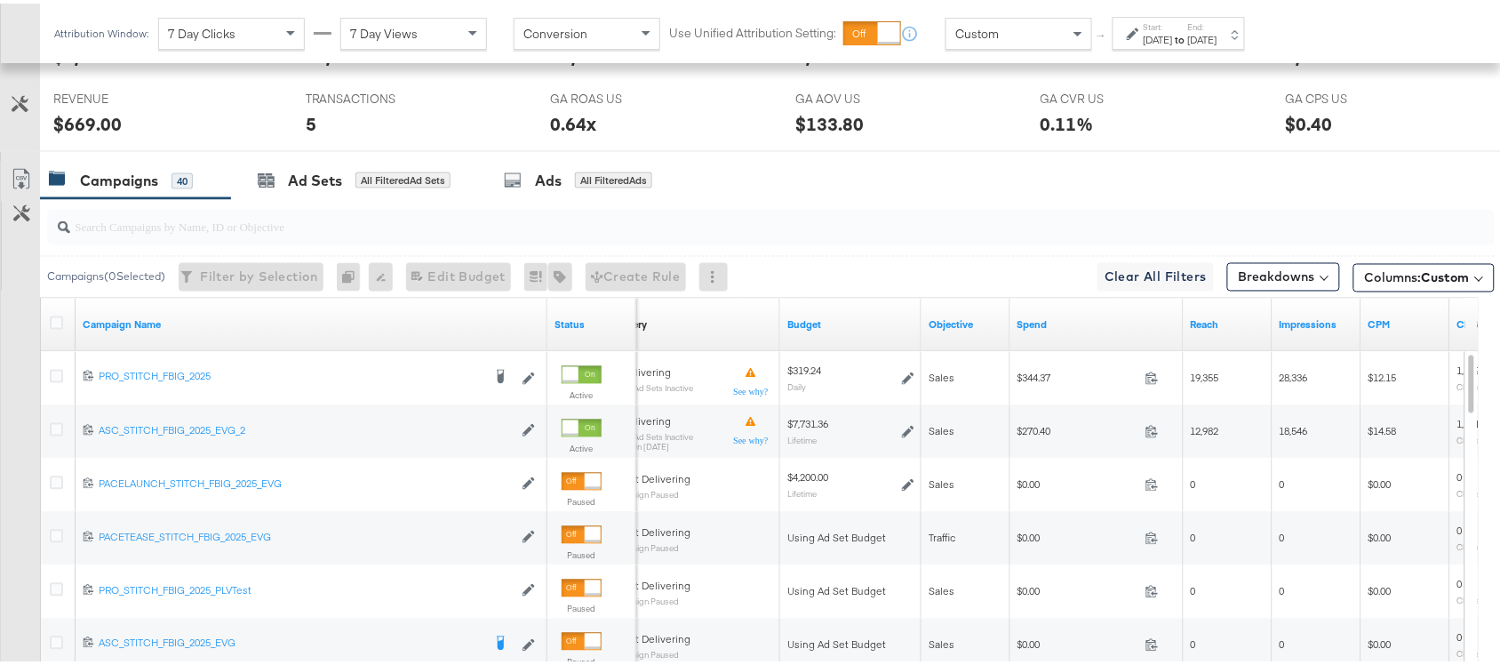
scroll to position [1043, 0]
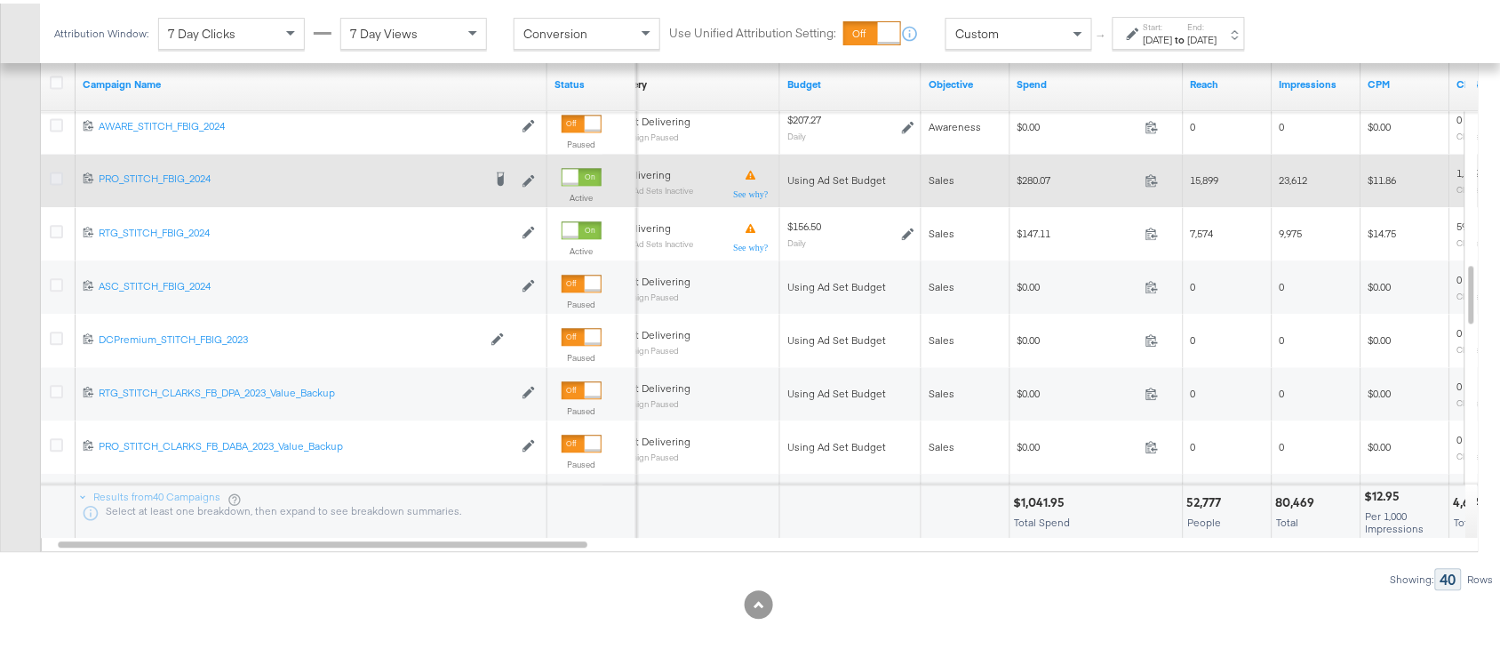
click at [55, 172] on icon at bounding box center [56, 174] width 13 height 13
click at [0, 0] on input "checkbox" at bounding box center [0, 0] width 0 height 0
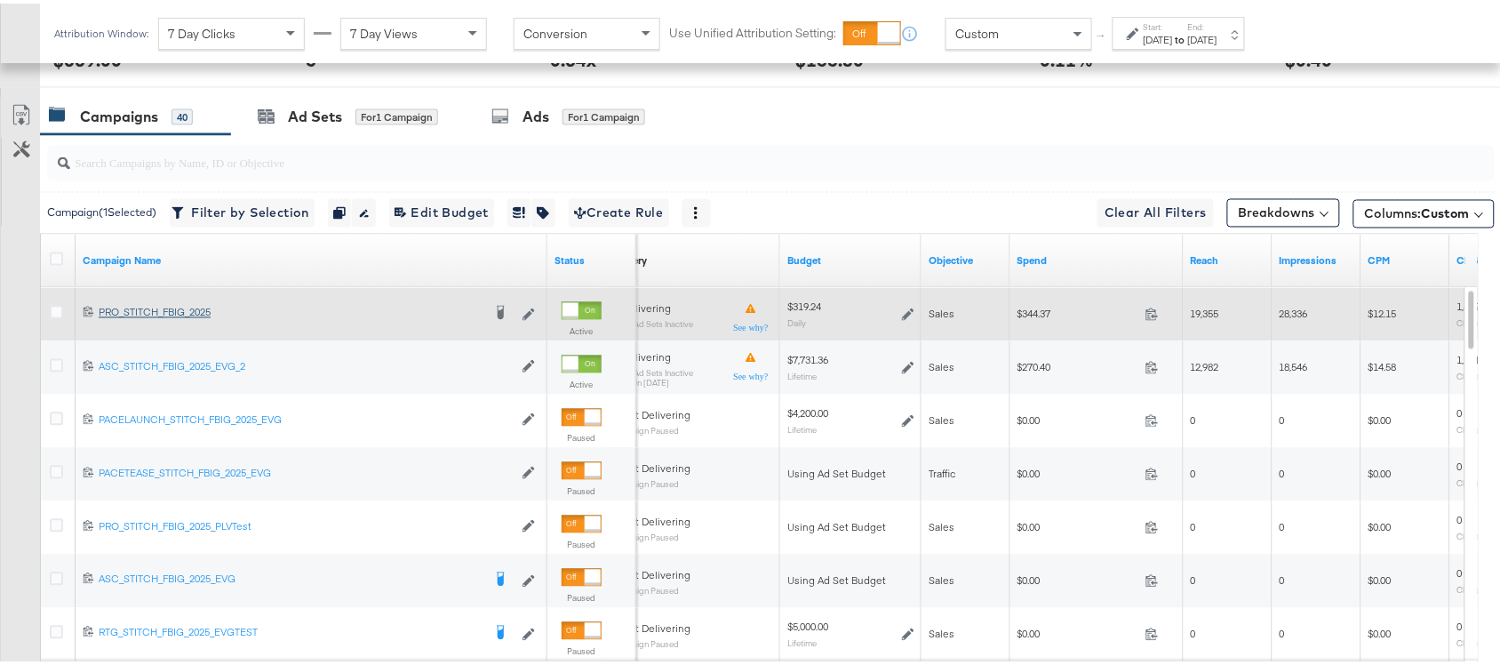
scroll to position [859, 0]
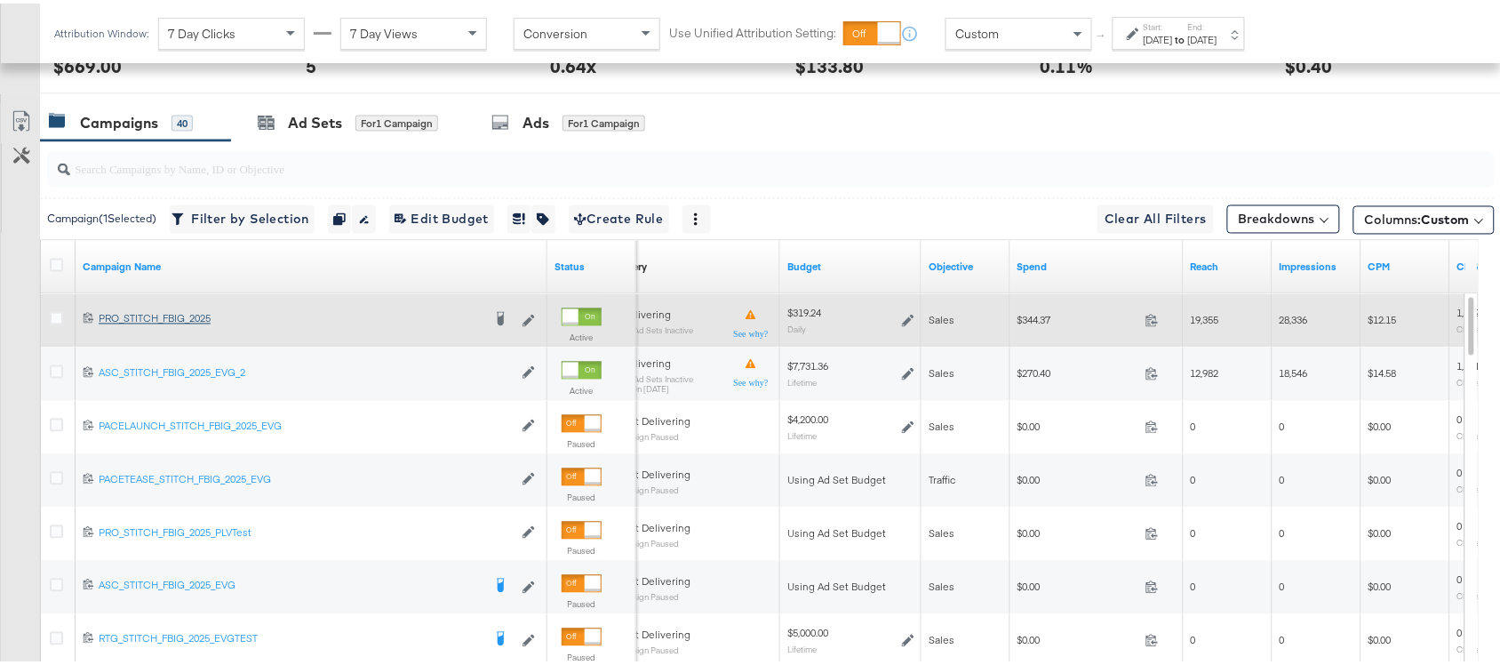
click at [316, 127] on div "Ad Sets" at bounding box center [315, 119] width 54 height 20
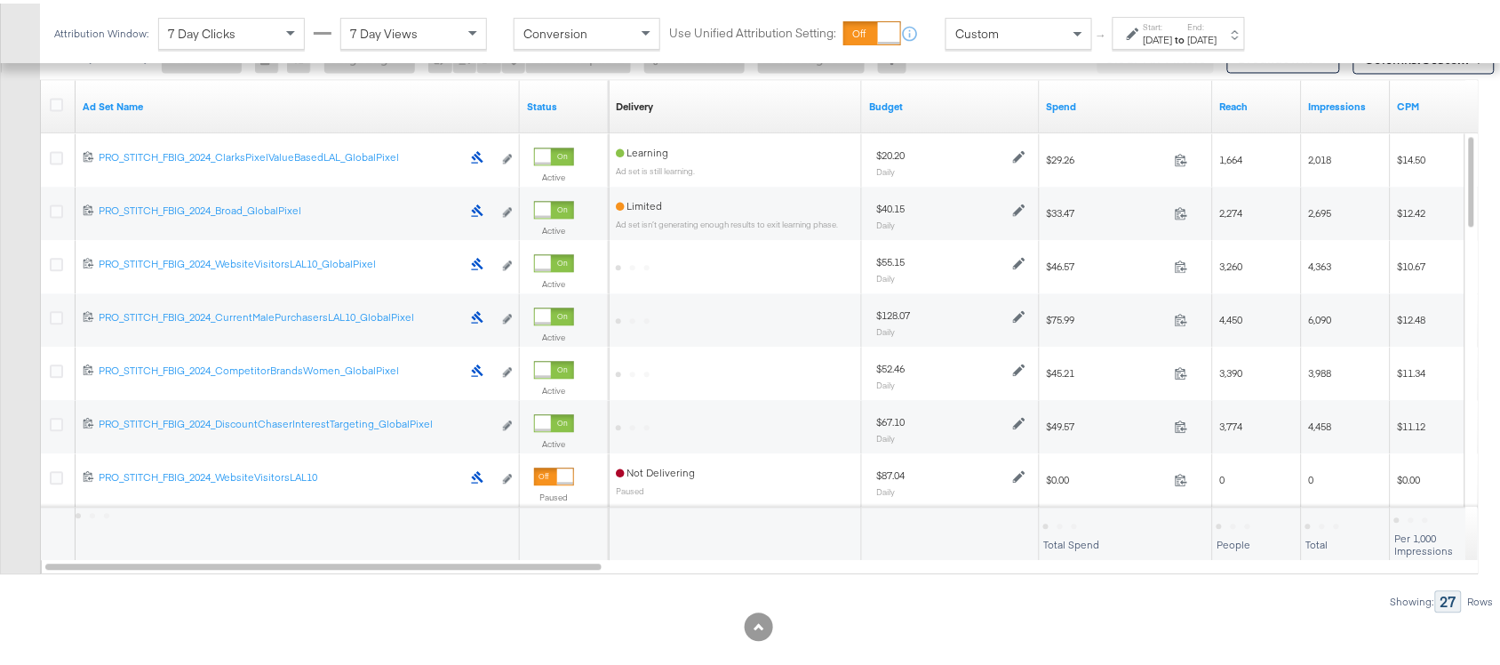
scroll to position [1040, 0]
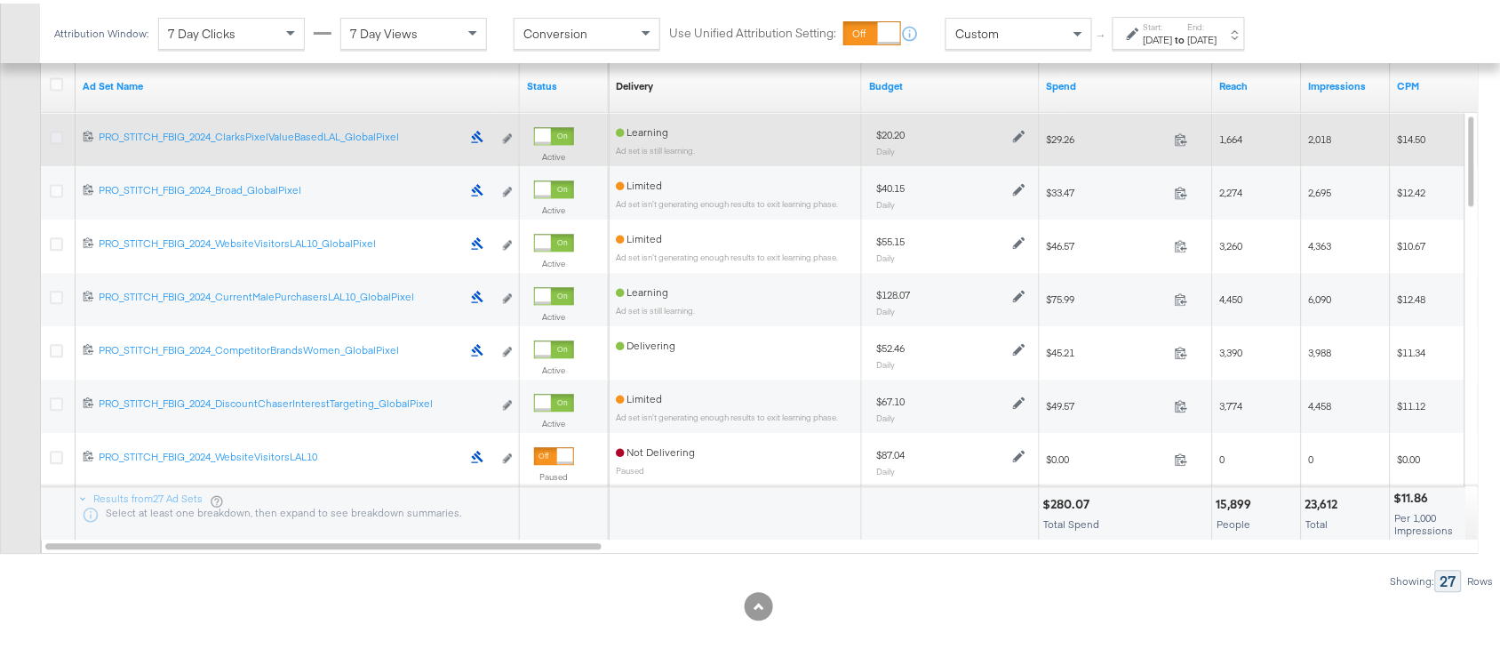
click at [54, 132] on icon at bounding box center [56, 133] width 13 height 13
click at [0, 0] on input "checkbox" at bounding box center [0, 0] width 0 height 0
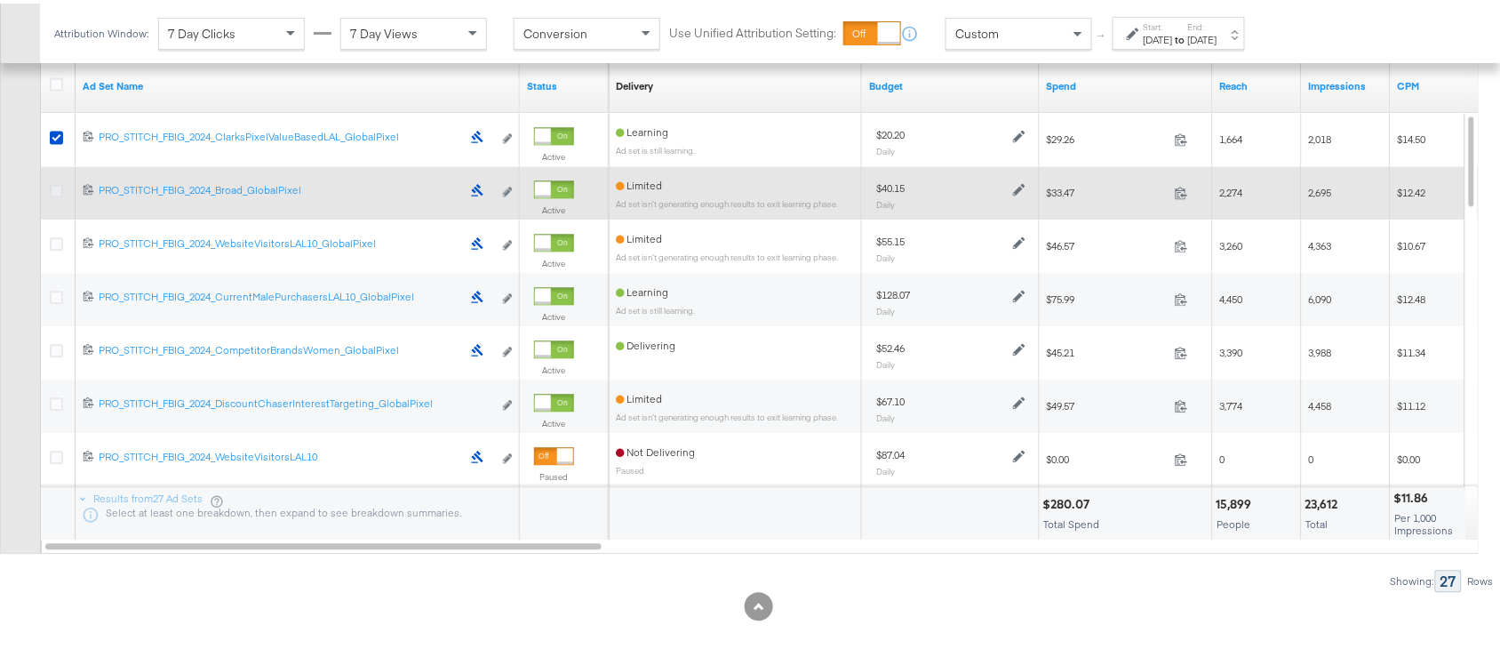
click at [59, 188] on icon at bounding box center [56, 186] width 13 height 13
click at [0, 0] on input "checkbox" at bounding box center [0, 0] width 0 height 0
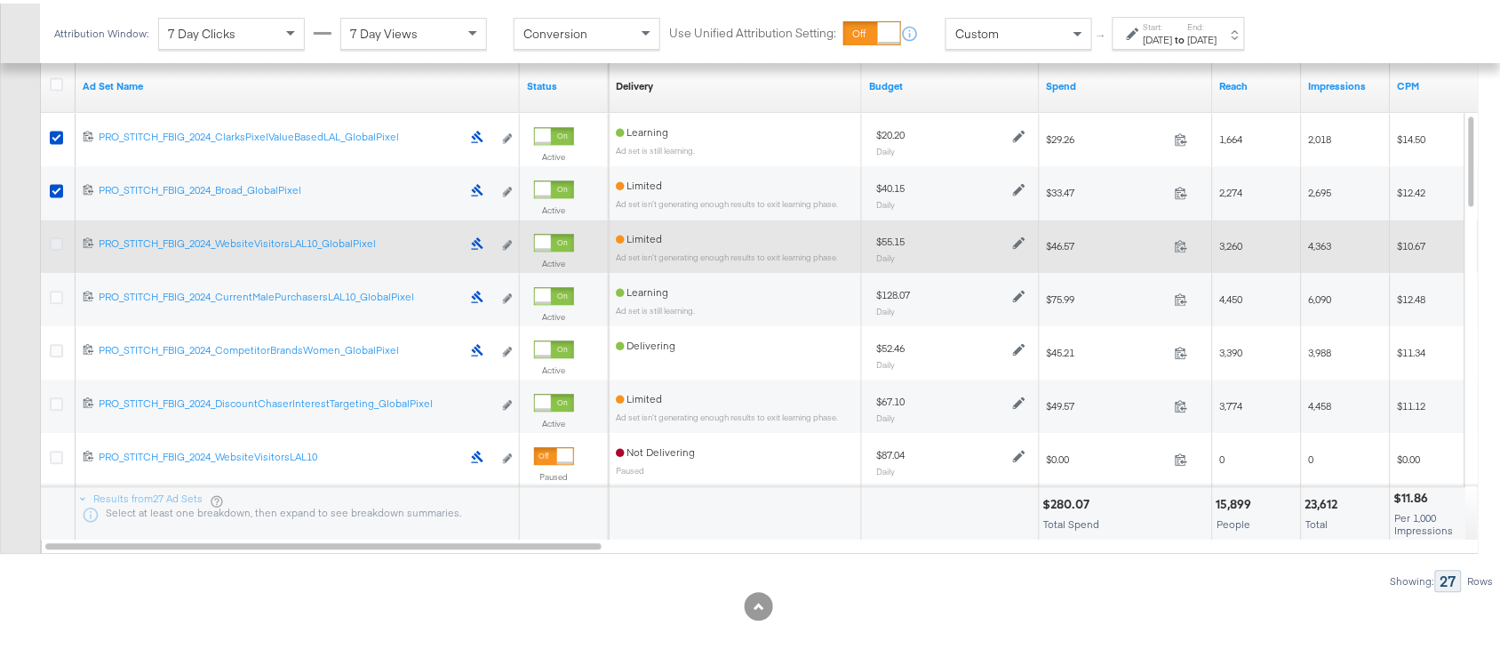
click at [52, 242] on icon at bounding box center [56, 240] width 13 height 13
click at [0, 0] on input "checkbox" at bounding box center [0, 0] width 0 height 0
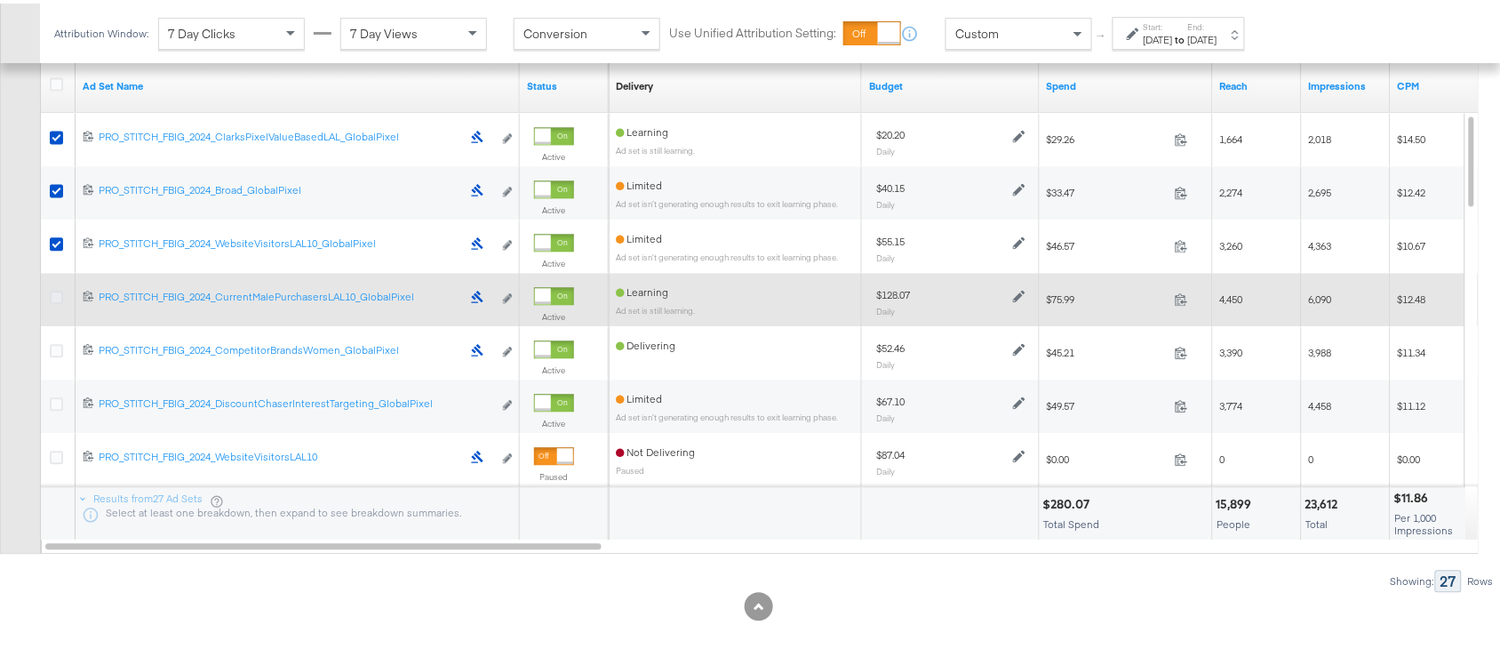
click at [53, 296] on icon at bounding box center [56, 293] width 13 height 13
click at [0, 0] on input "checkbox" at bounding box center [0, 0] width 0 height 0
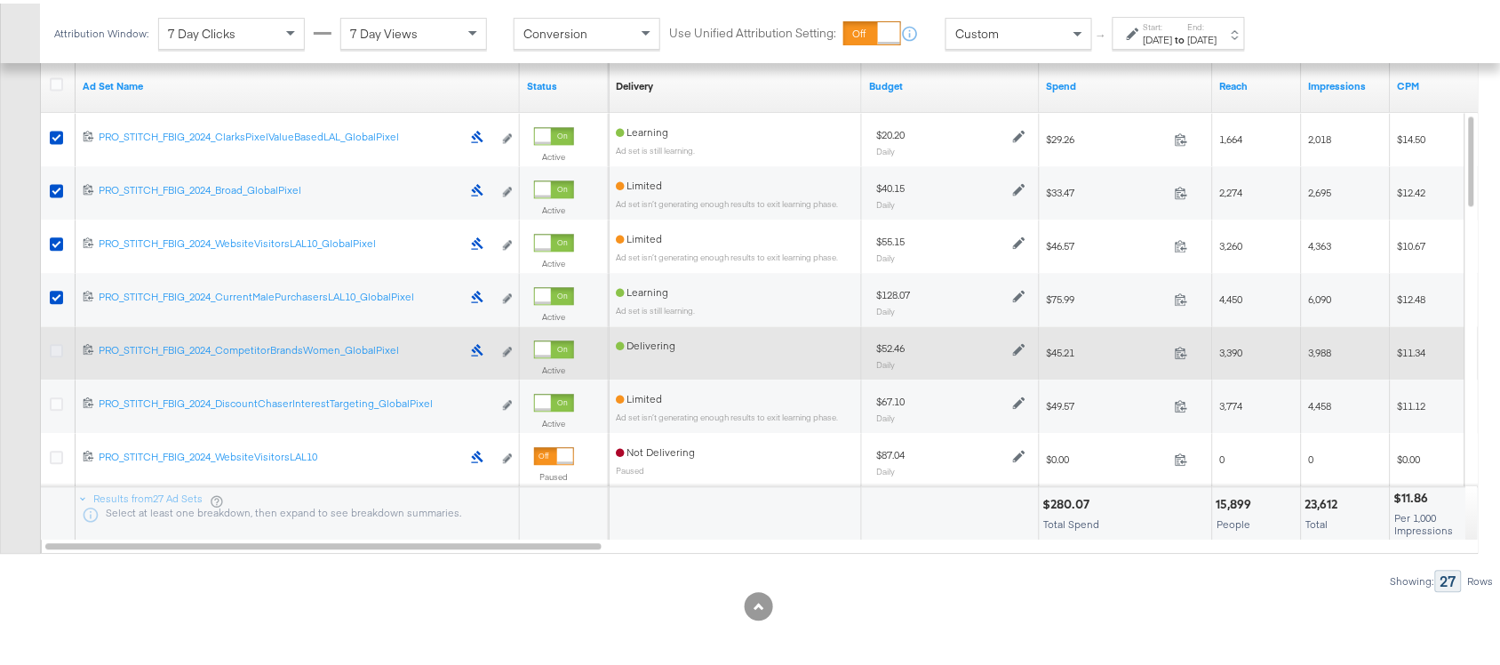
click at [56, 348] on icon at bounding box center [56, 346] width 13 height 13
click at [0, 0] on input "checkbox" at bounding box center [0, 0] width 0 height 0
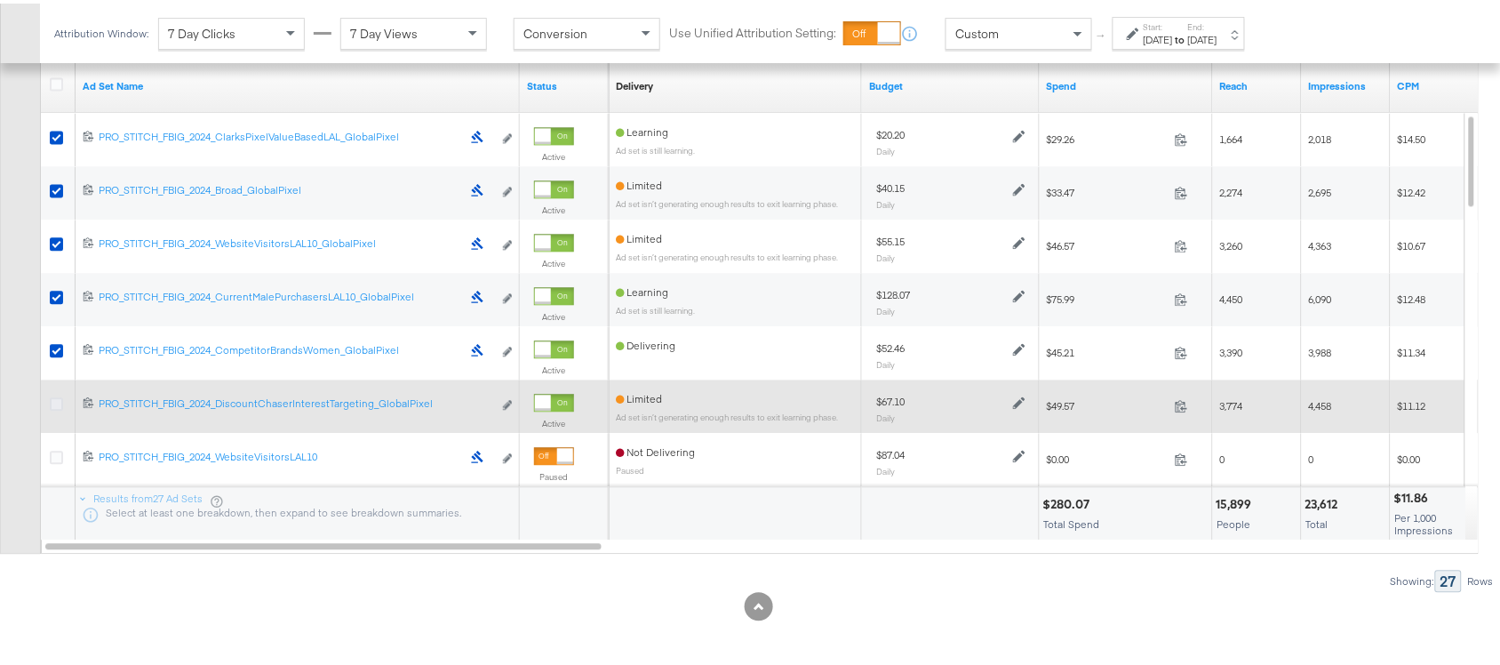
click at [54, 404] on icon at bounding box center [56, 400] width 13 height 13
click at [0, 0] on input "checkbox" at bounding box center [0, 0] width 0 height 0
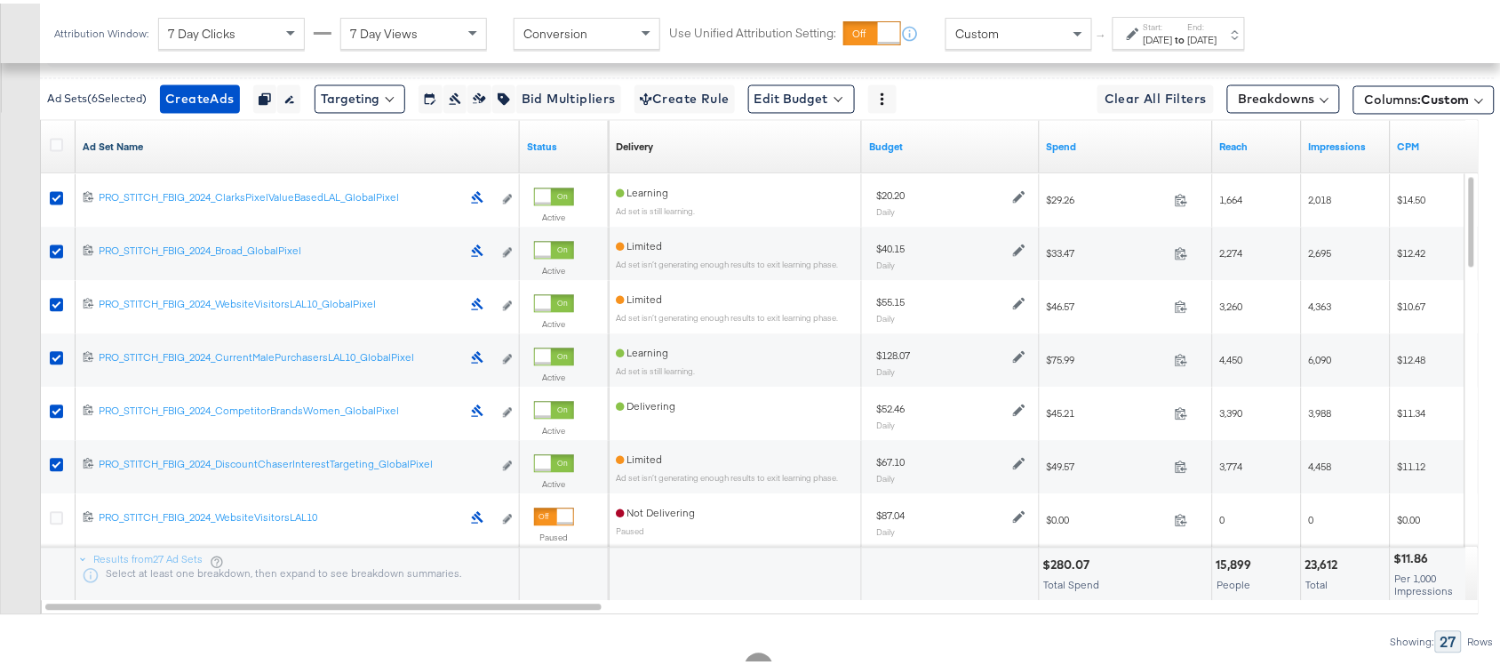
scroll to position [957, 0]
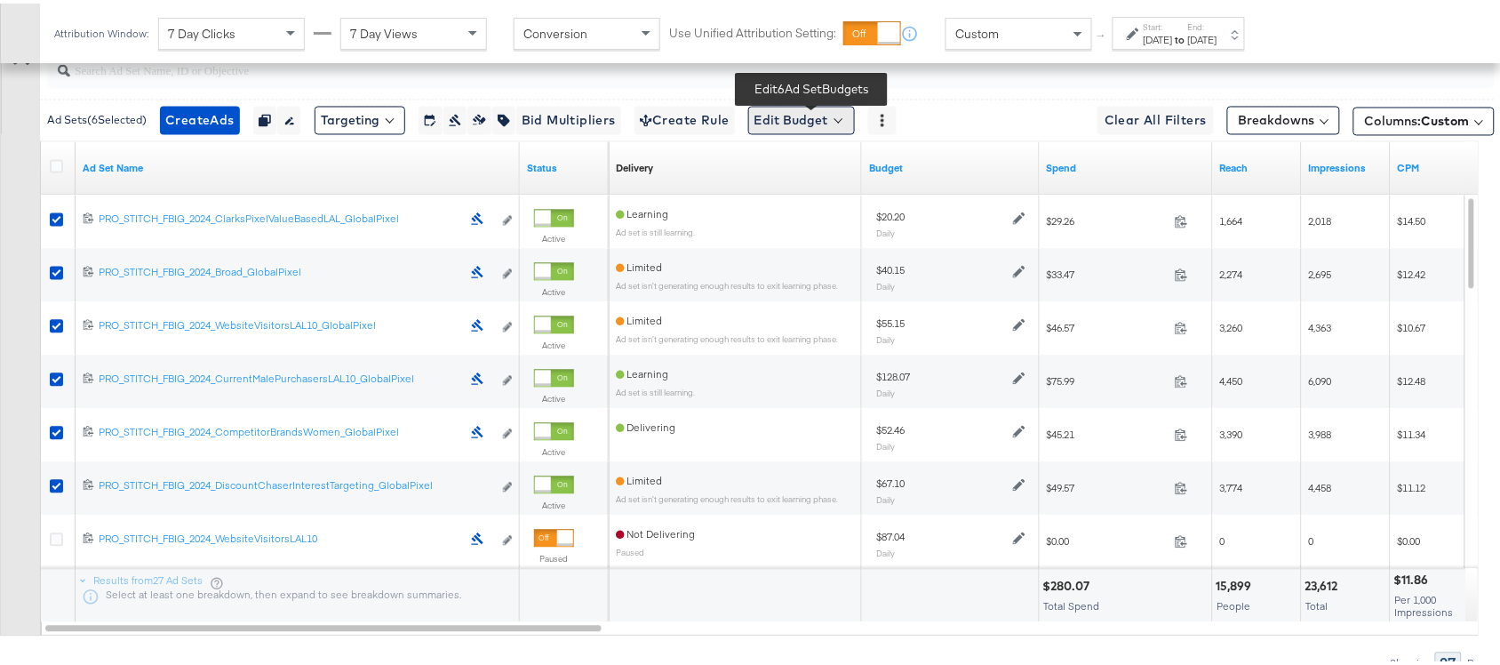
click at [820, 111] on button "Edit Budget" at bounding box center [801, 117] width 107 height 28
click at [838, 164] on span "Edit Ad Set Budget" at bounding box center [806, 163] width 101 height 23
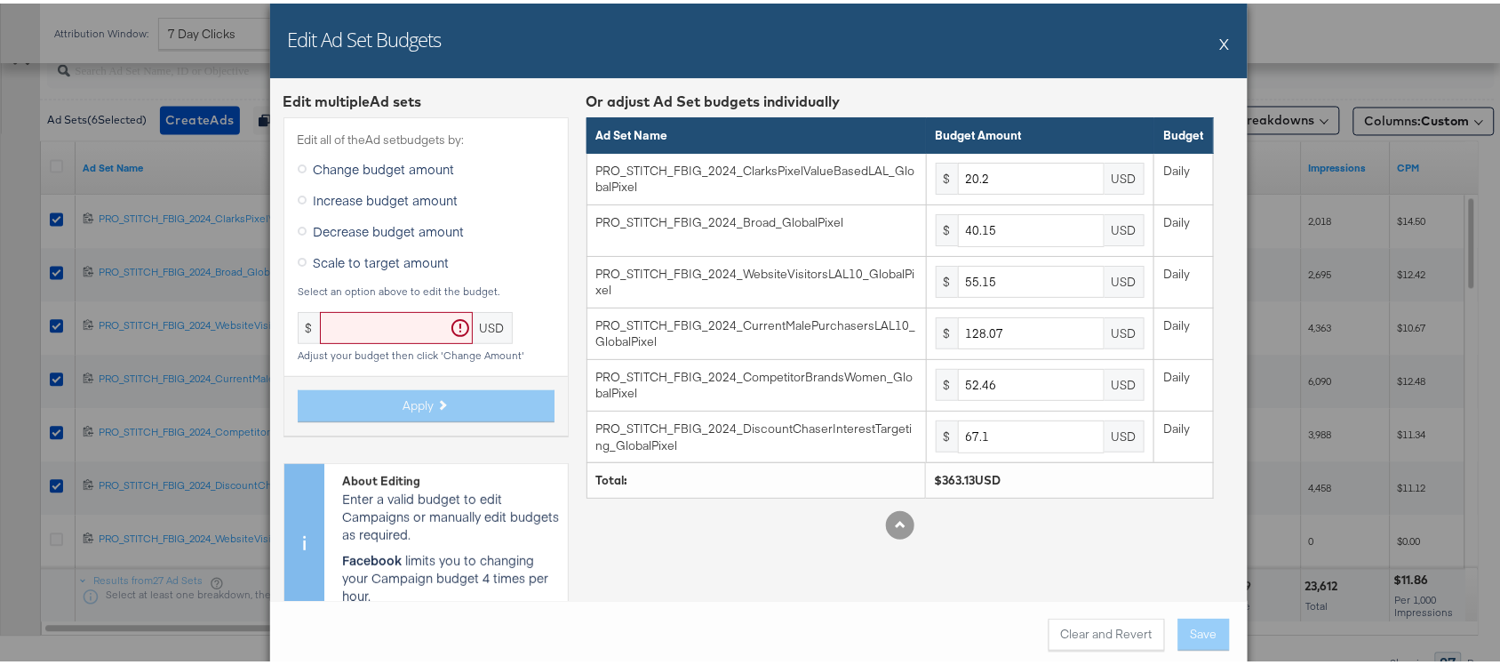
click at [1220, 49] on button "X" at bounding box center [1225, 40] width 10 height 36
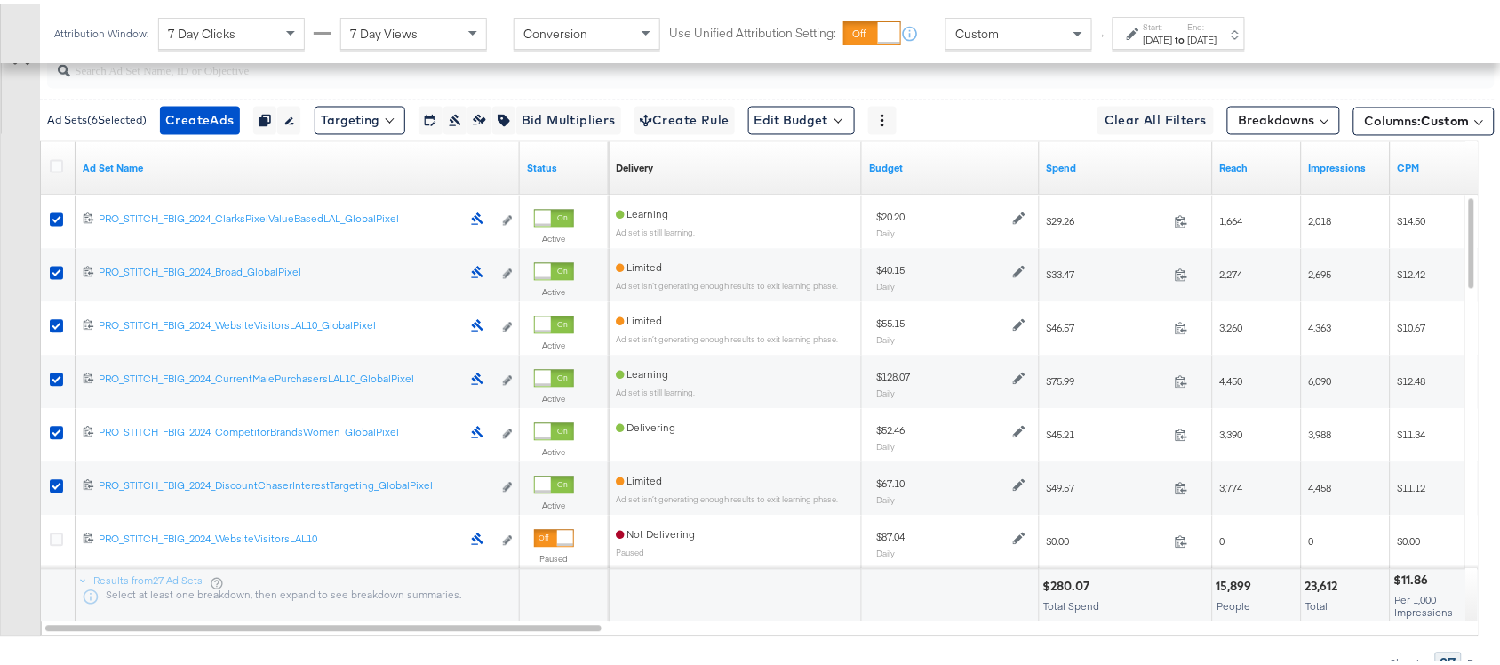
scroll to position [0, 0]
